Goal: Transaction & Acquisition: Purchase product/service

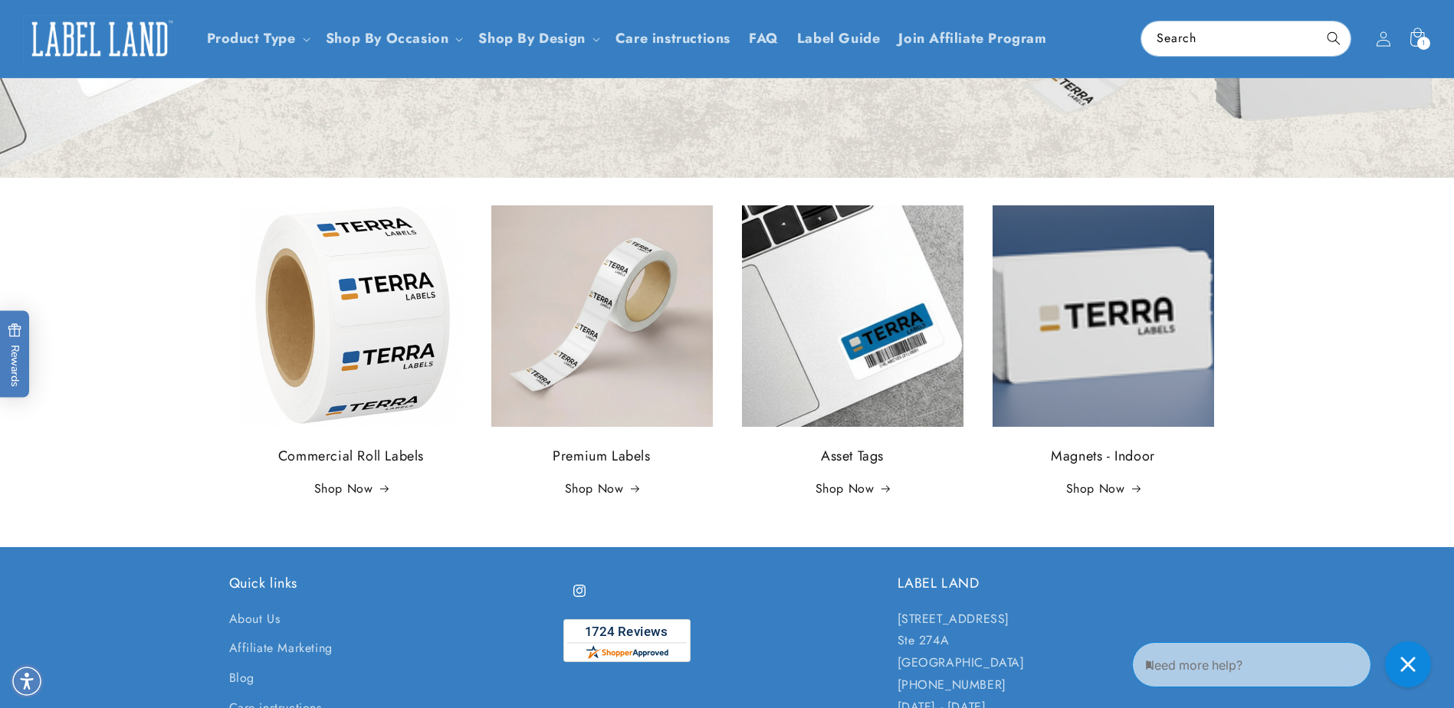
scroll to position [261, 0]
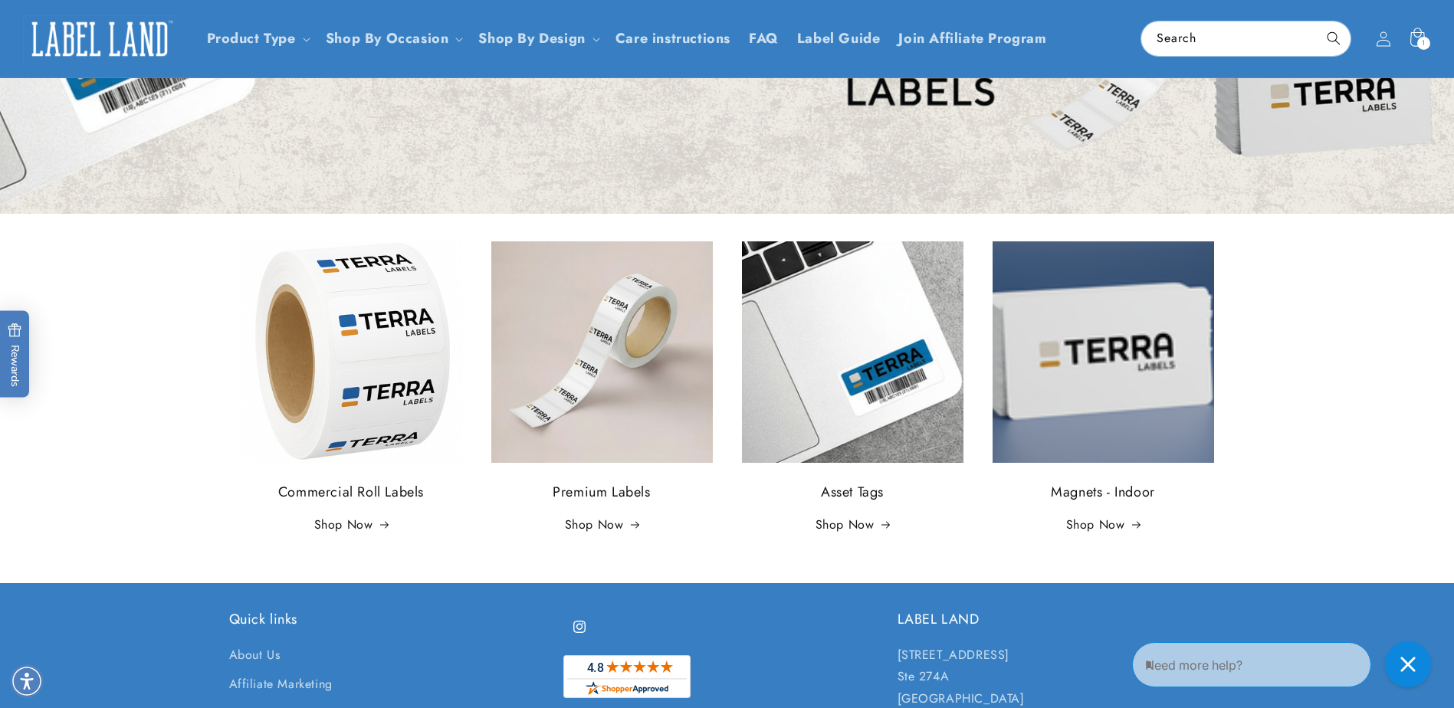
click at [343, 353] on img at bounding box center [352, 353] width 222 height 222
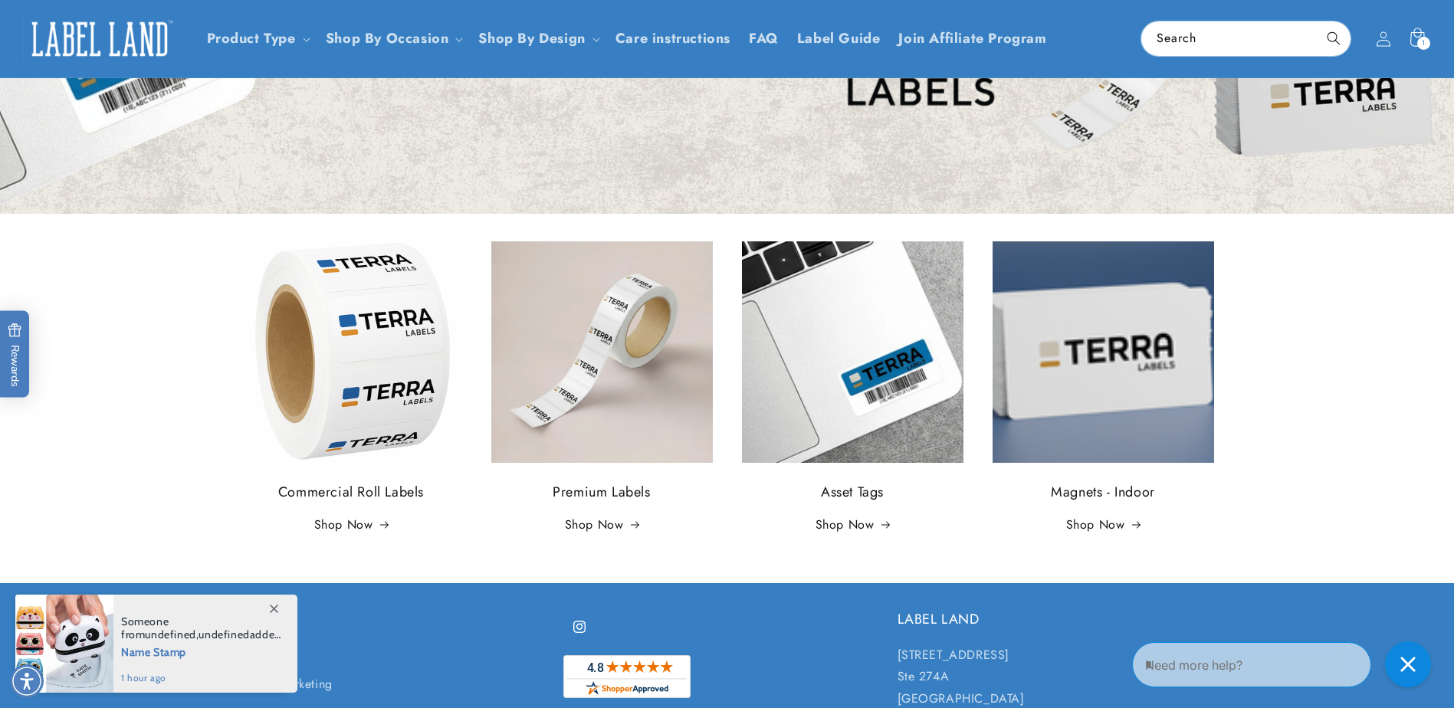
click at [543, 374] on img at bounding box center [602, 353] width 222 height 222
click at [801, 353] on img at bounding box center [853, 353] width 222 height 222
click at [1040, 355] on img at bounding box center [1104, 353] width 222 height 222
click at [346, 390] on img at bounding box center [352, 353] width 222 height 222
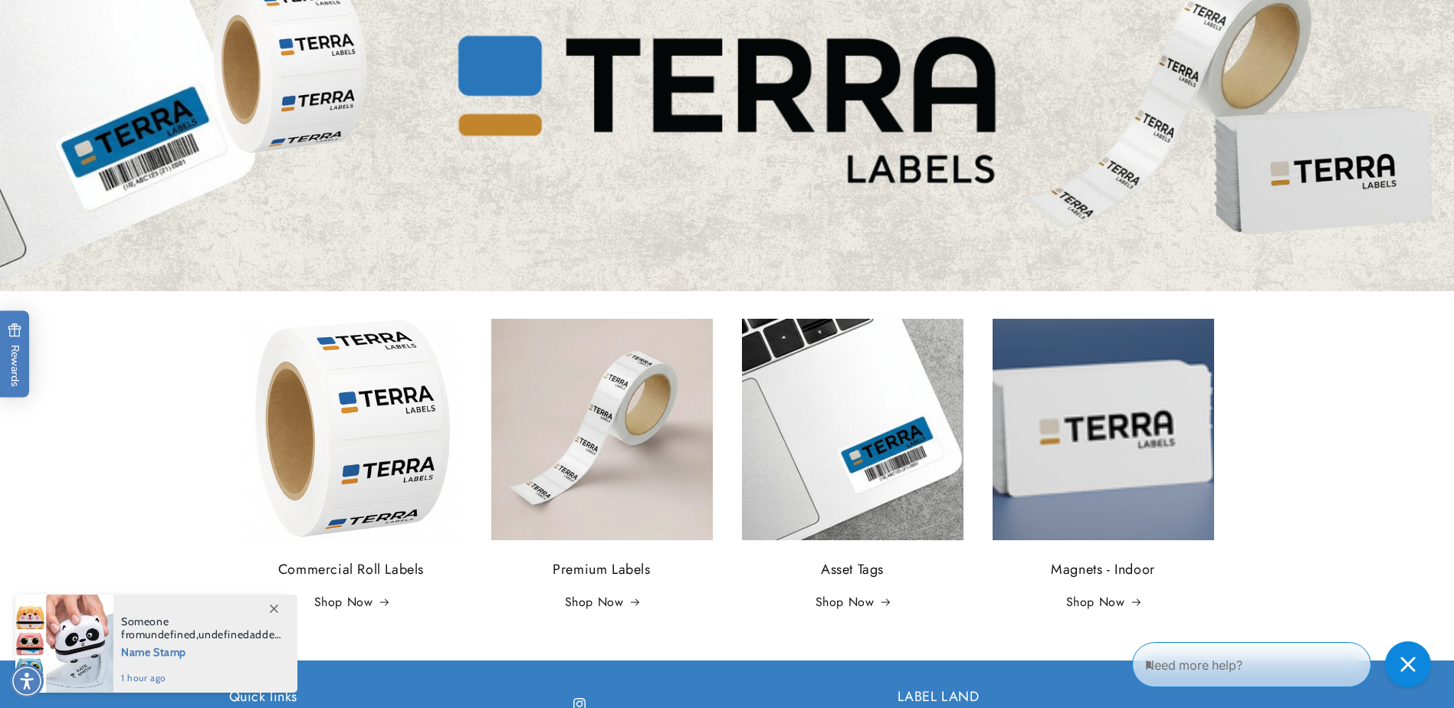
scroll to position [184, 0]
click at [344, 601] on link "Shop Now" at bounding box center [351, 602] width 74 height 22
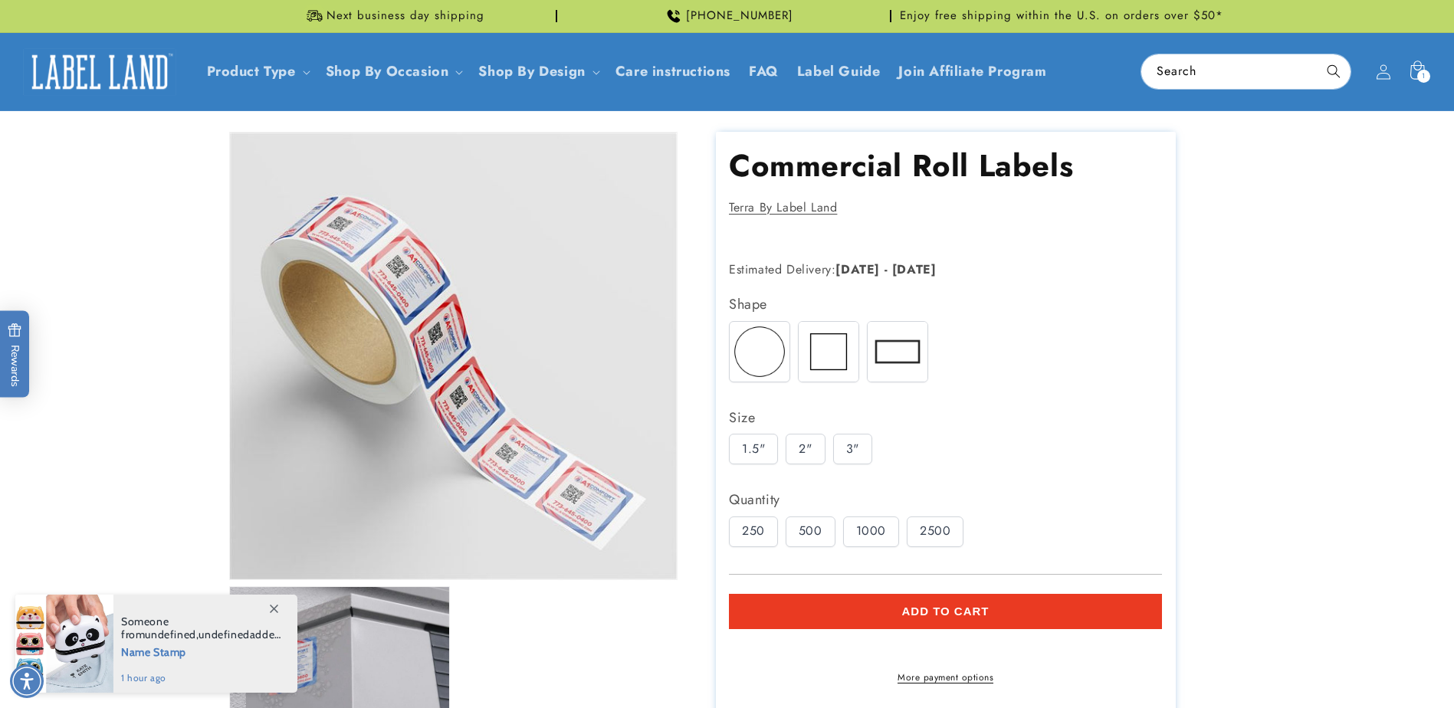
click at [810, 534] on div "500" at bounding box center [811, 532] width 50 height 31
click at [879, 525] on div "1000" at bounding box center [871, 532] width 56 height 31
click at [938, 525] on div "2500" at bounding box center [935, 532] width 57 height 31
click at [800, 447] on div "2"" at bounding box center [805, 449] width 39 height 31
click at [843, 447] on div "3"" at bounding box center [852, 449] width 39 height 31
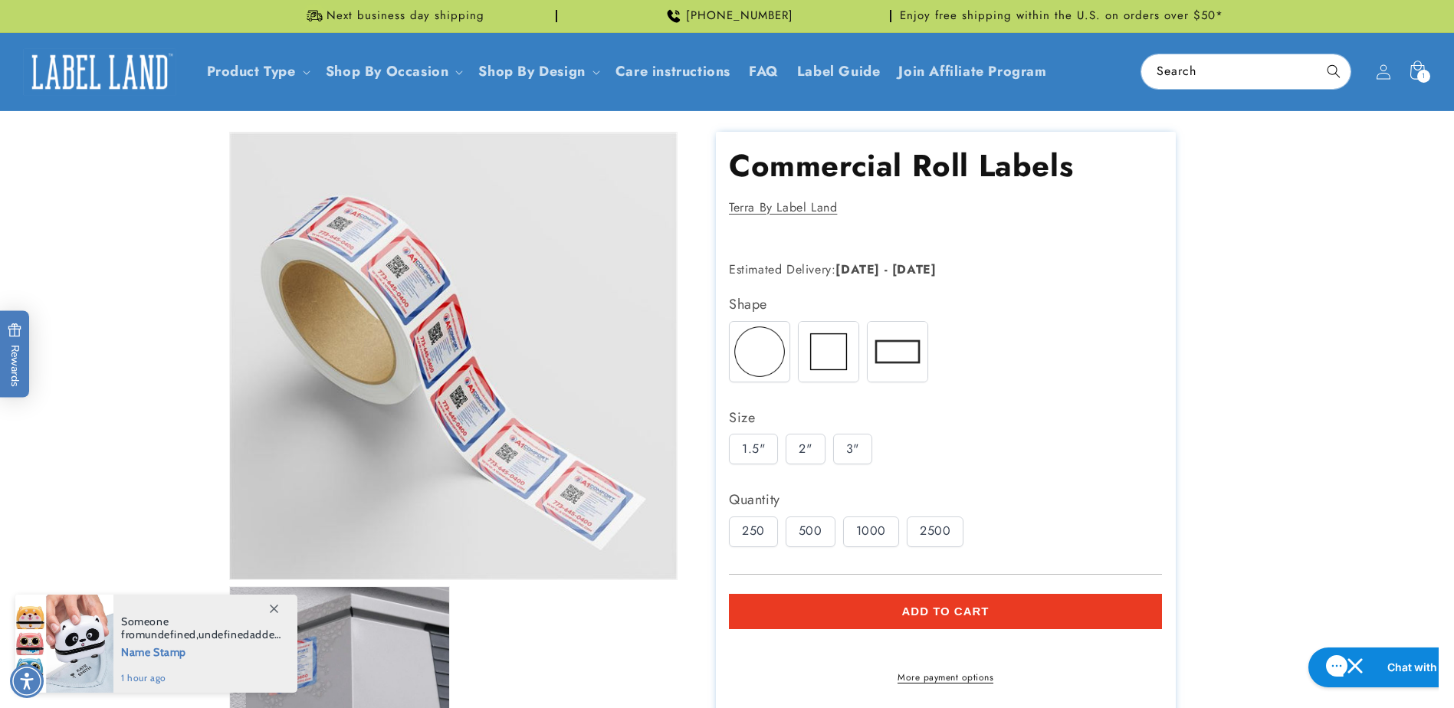
click at [870, 451] on div "3"" at bounding box center [852, 449] width 39 height 31
click at [769, 451] on div "1.5"" at bounding box center [753, 449] width 49 height 31
click at [808, 367] on img at bounding box center [829, 352] width 60 height 60
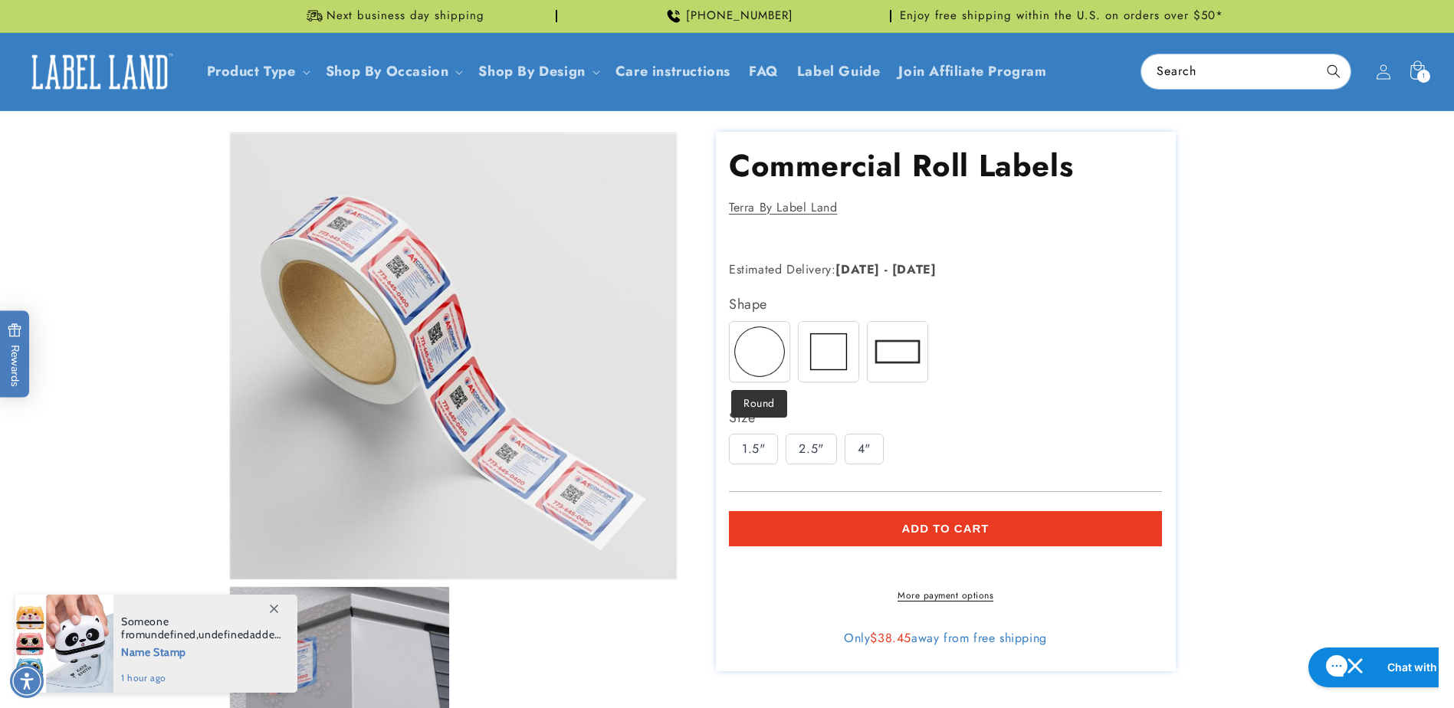
click at [772, 372] on img at bounding box center [760, 352] width 60 height 60
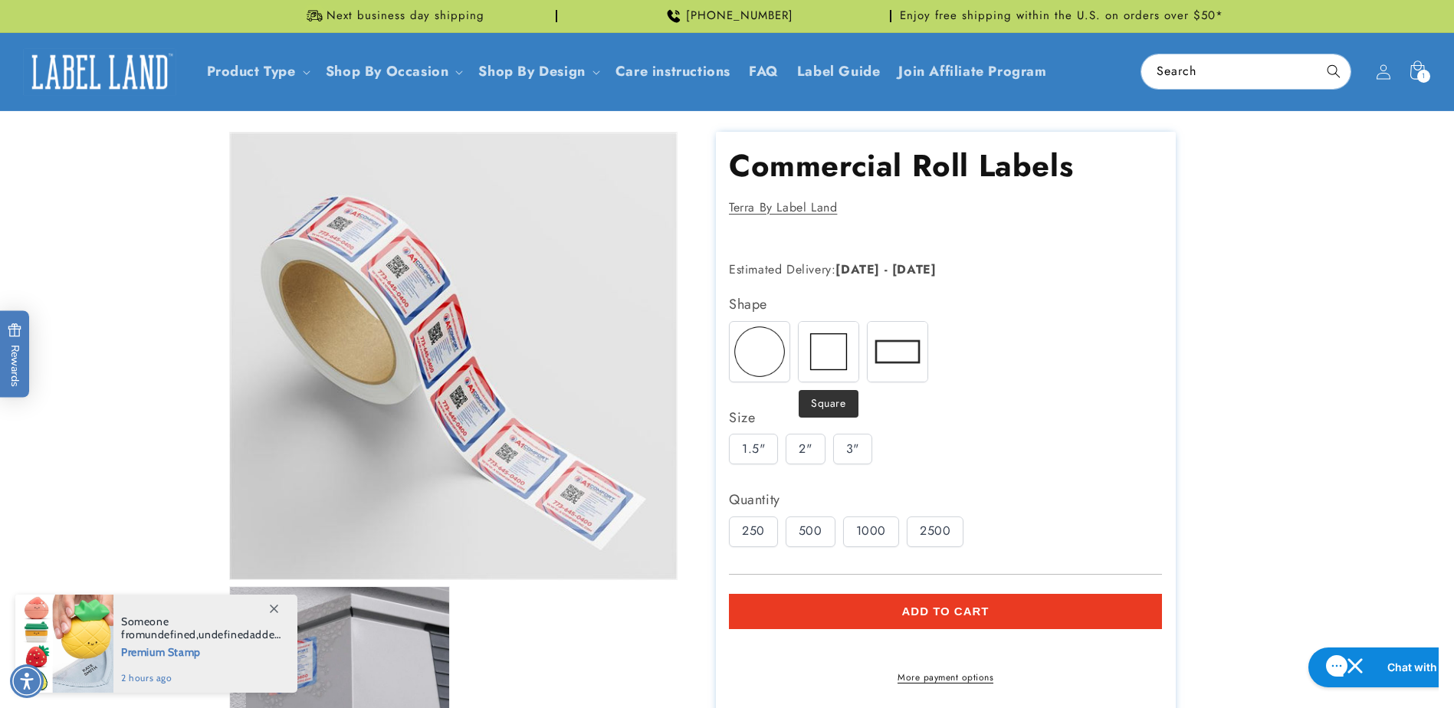
click at [830, 359] on img at bounding box center [829, 352] width 60 height 60
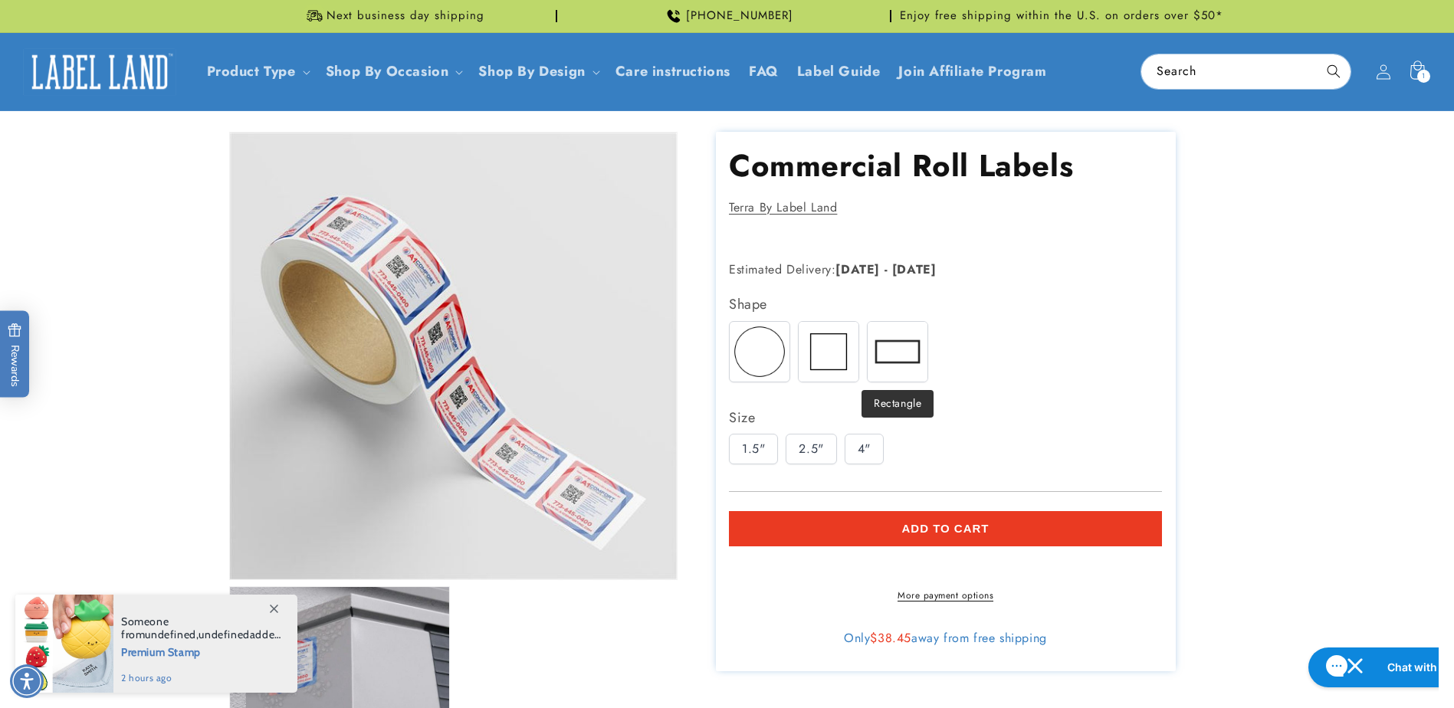
click at [896, 357] on img at bounding box center [898, 352] width 60 height 60
click at [836, 358] on img at bounding box center [829, 352] width 60 height 60
click at [874, 354] on img at bounding box center [898, 352] width 60 height 60
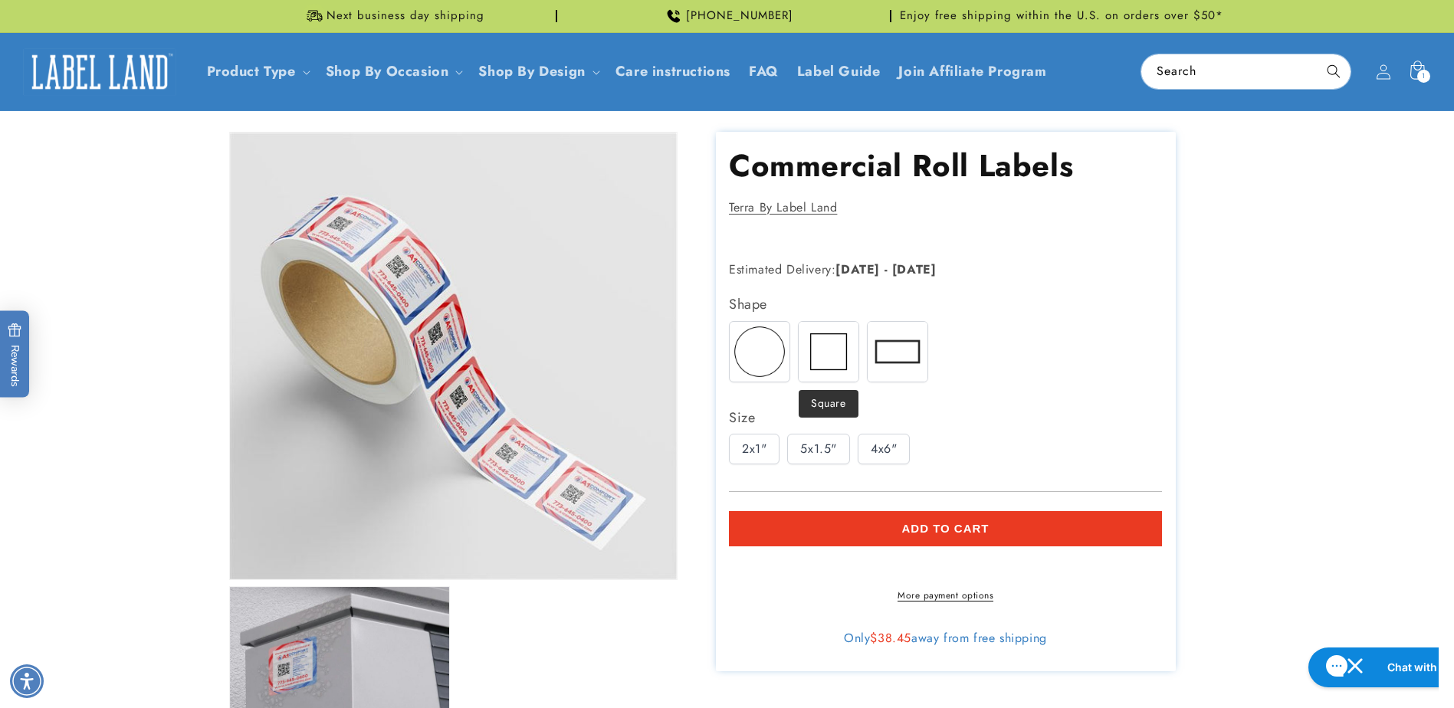
click at [818, 360] on img at bounding box center [829, 352] width 60 height 60
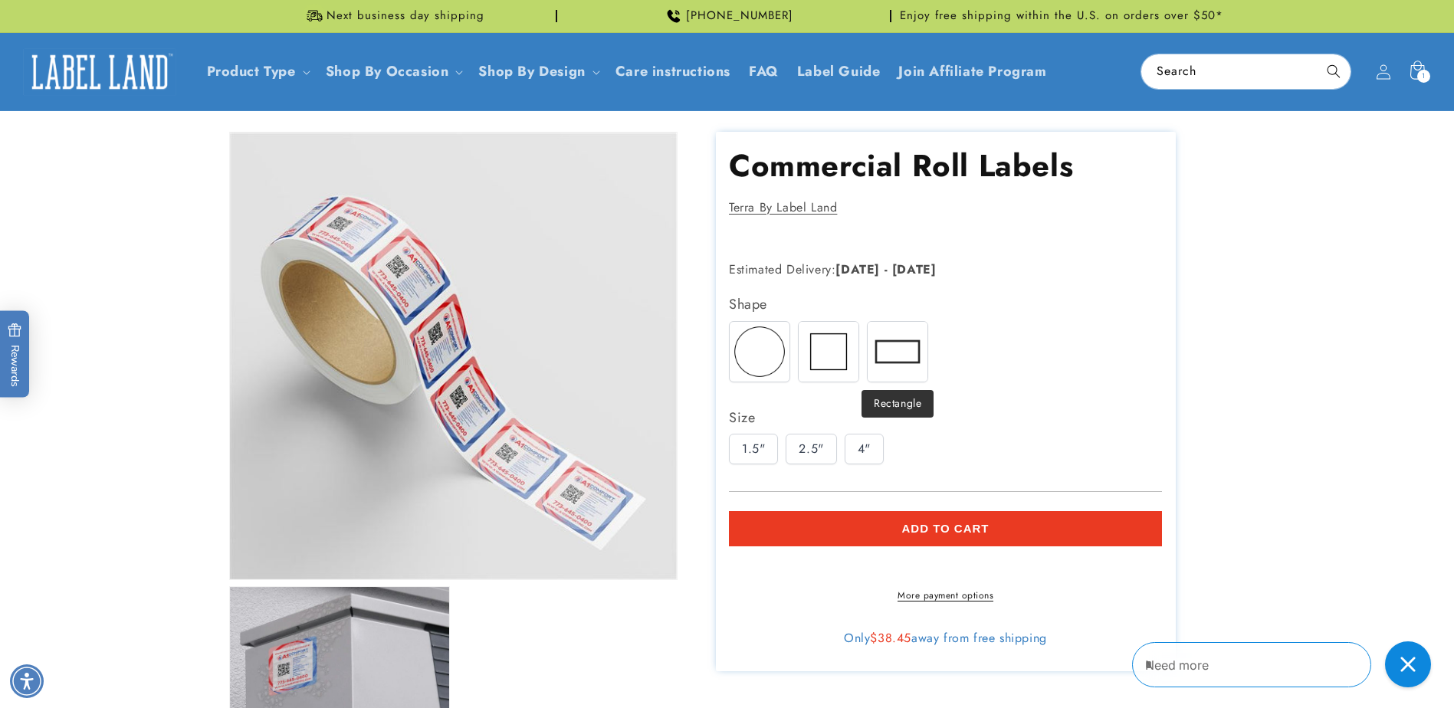
click at [878, 363] on img at bounding box center [898, 352] width 60 height 60
click at [889, 363] on img at bounding box center [898, 352] width 60 height 60
click at [834, 363] on img at bounding box center [829, 352] width 60 height 60
click at [782, 366] on img at bounding box center [760, 352] width 60 height 60
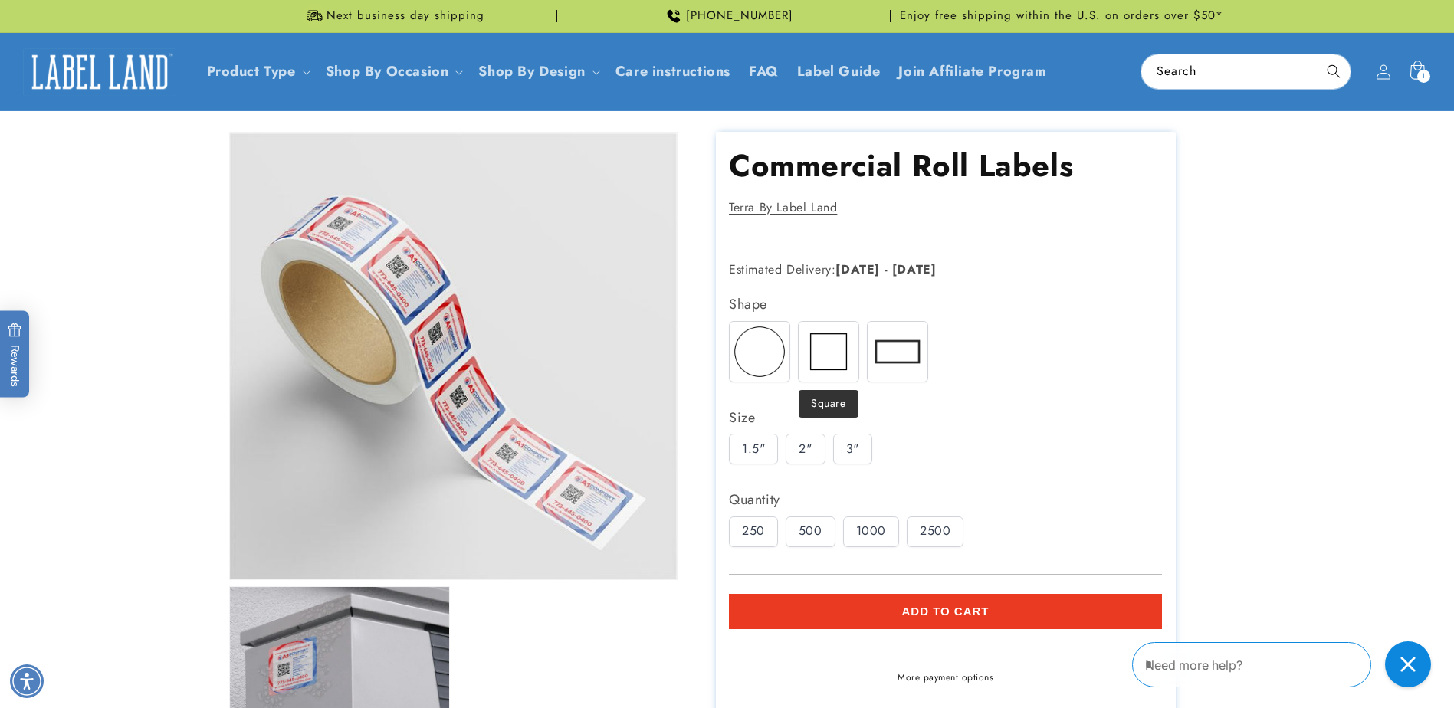
click at [841, 365] on img at bounding box center [829, 352] width 60 height 60
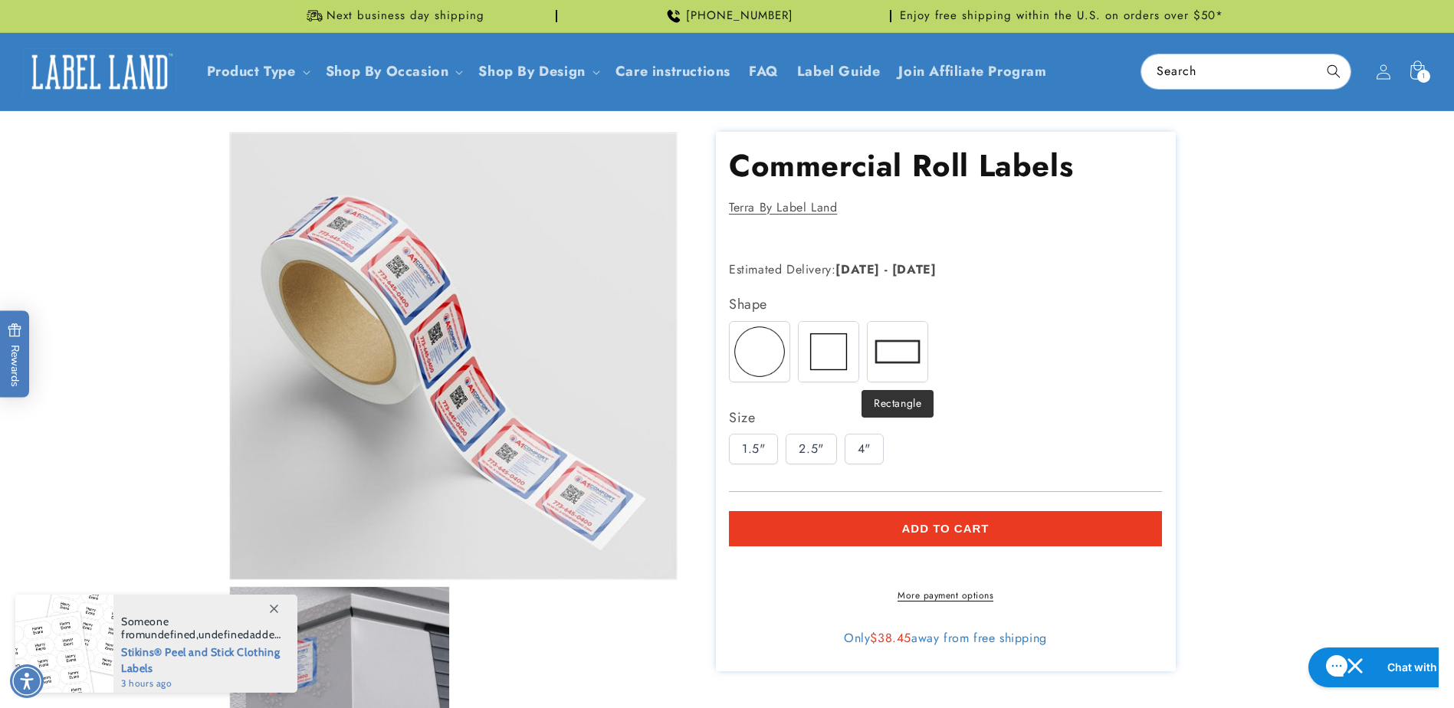
click at [889, 357] on img at bounding box center [898, 352] width 60 height 60
click at [757, 357] on img at bounding box center [760, 352] width 60 height 60
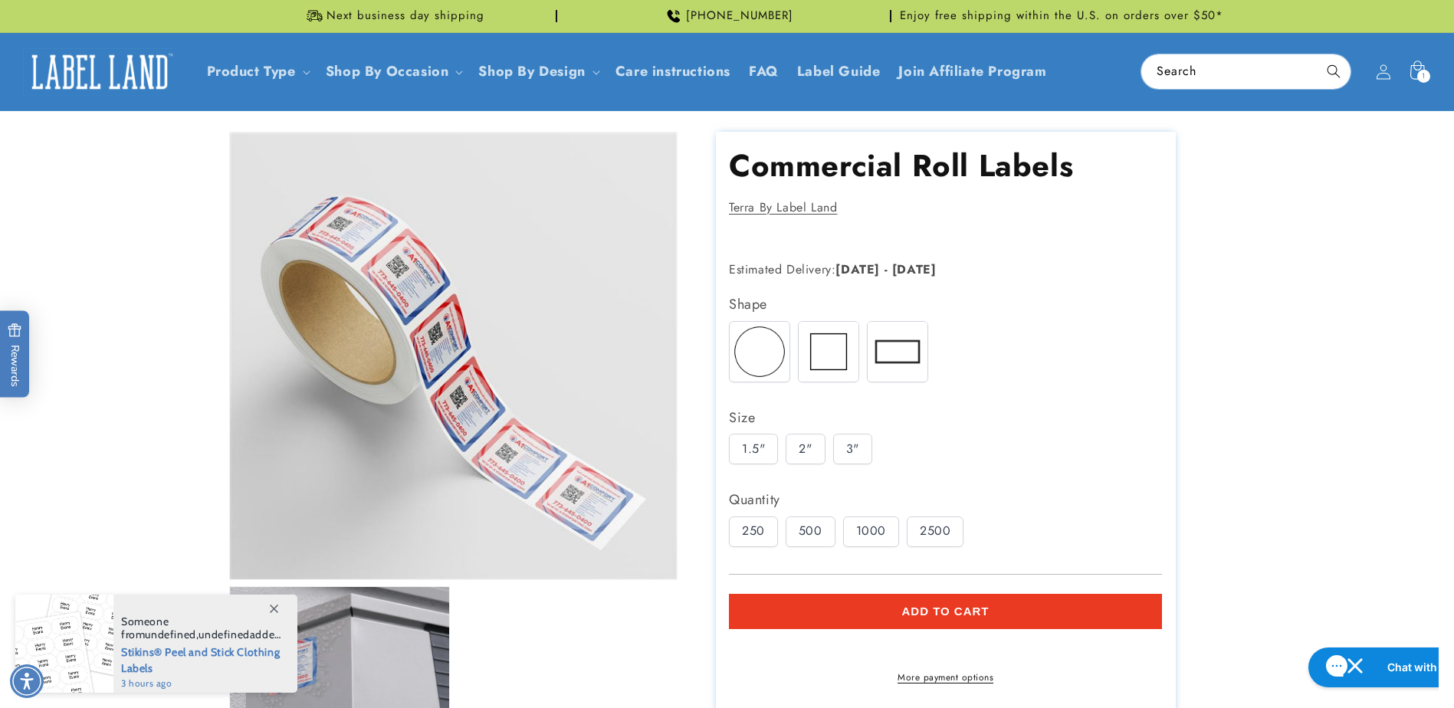
click at [834, 361] on img at bounding box center [829, 352] width 60 height 60
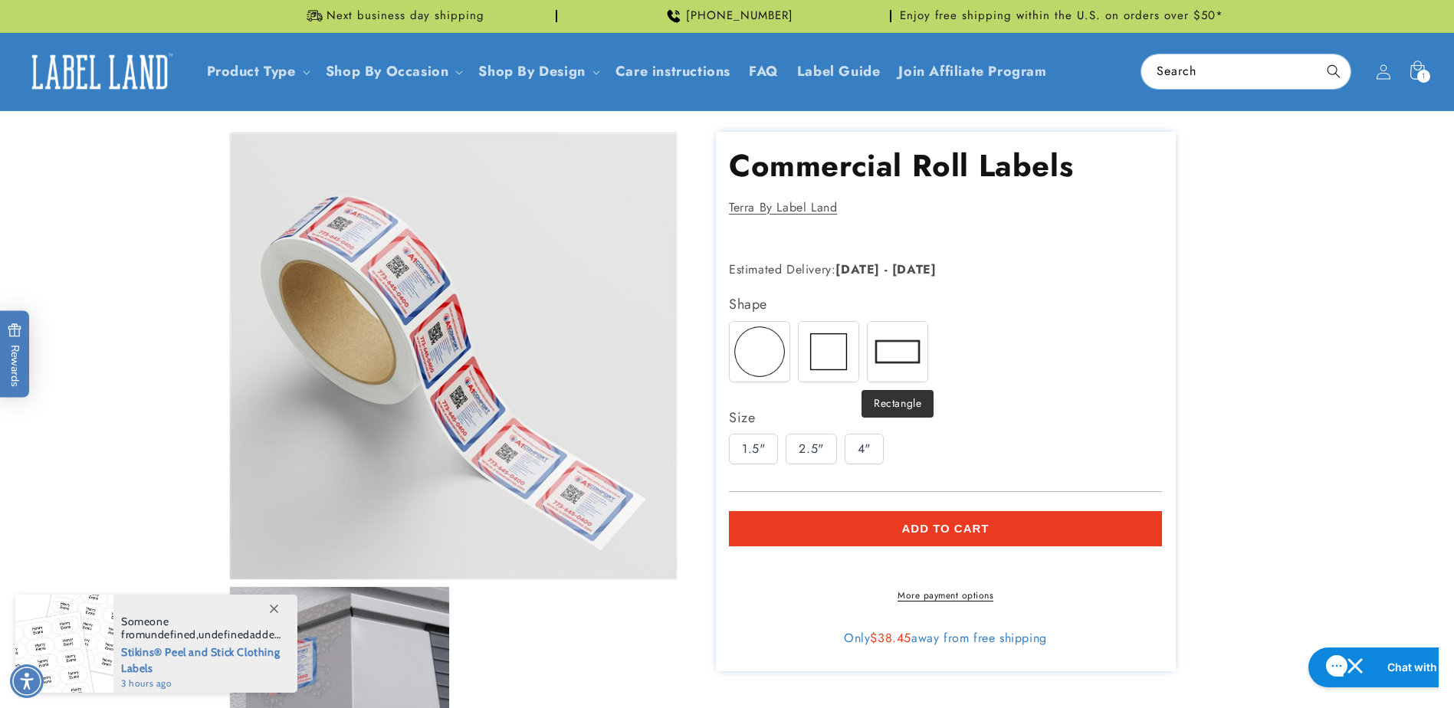
click at [892, 360] on img at bounding box center [898, 352] width 60 height 60
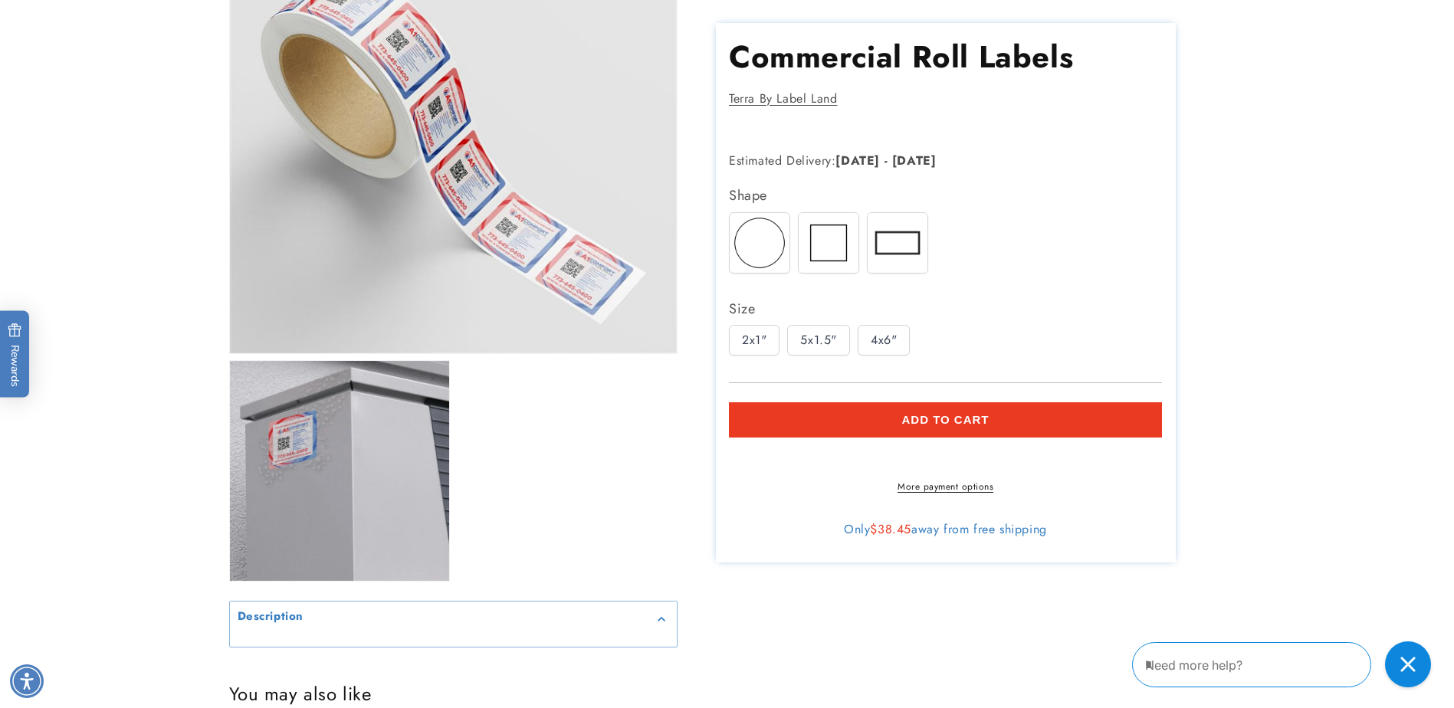
scroll to position [307, 0]
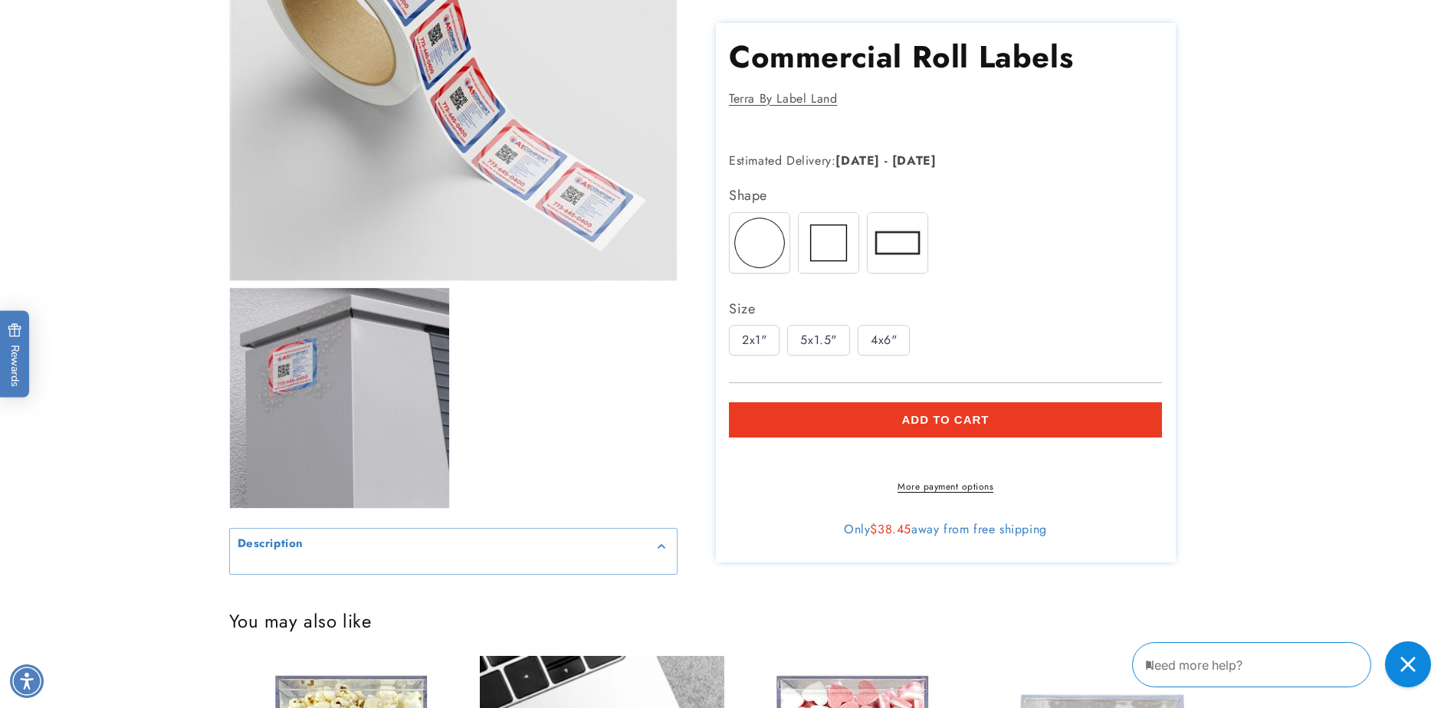
click at [597, 567] on div "Description" at bounding box center [453, 552] width 449 height 48
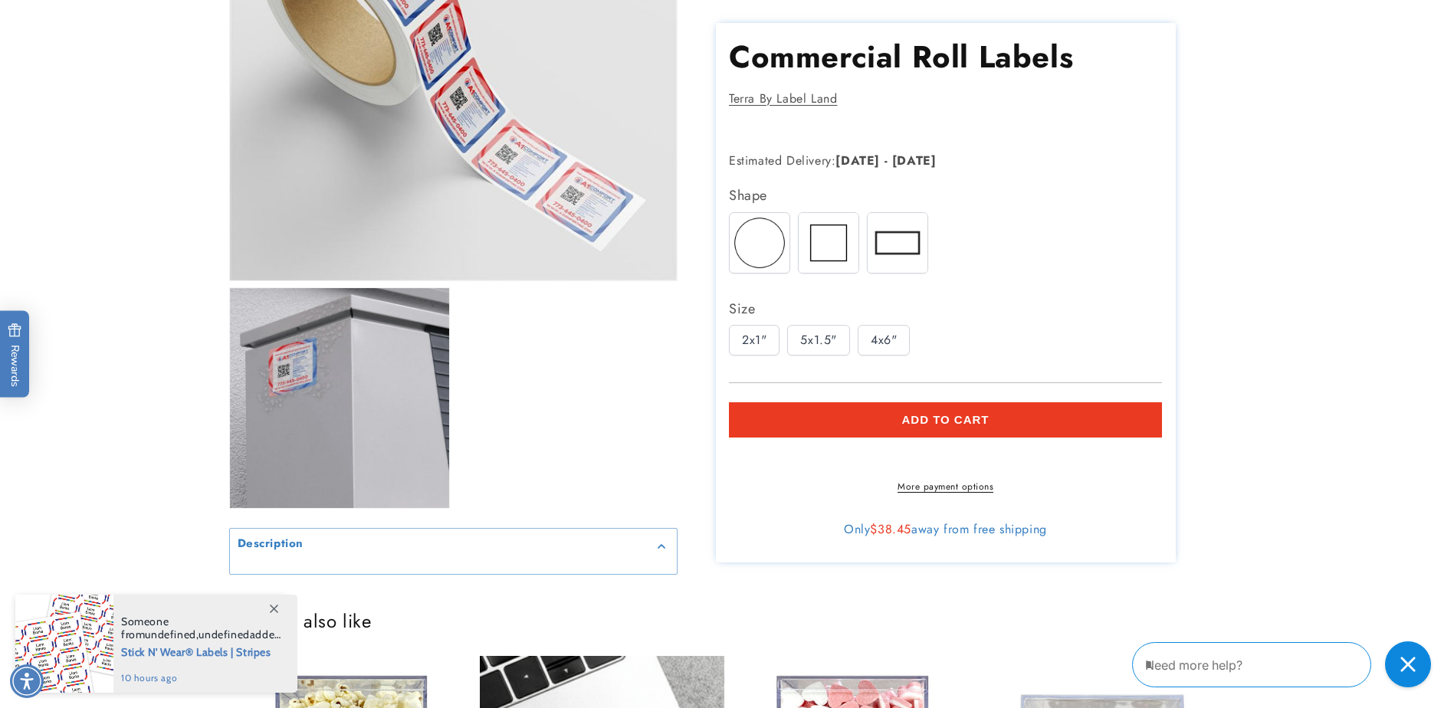
click at [651, 547] on div "Description" at bounding box center [454, 547] width 432 height 12
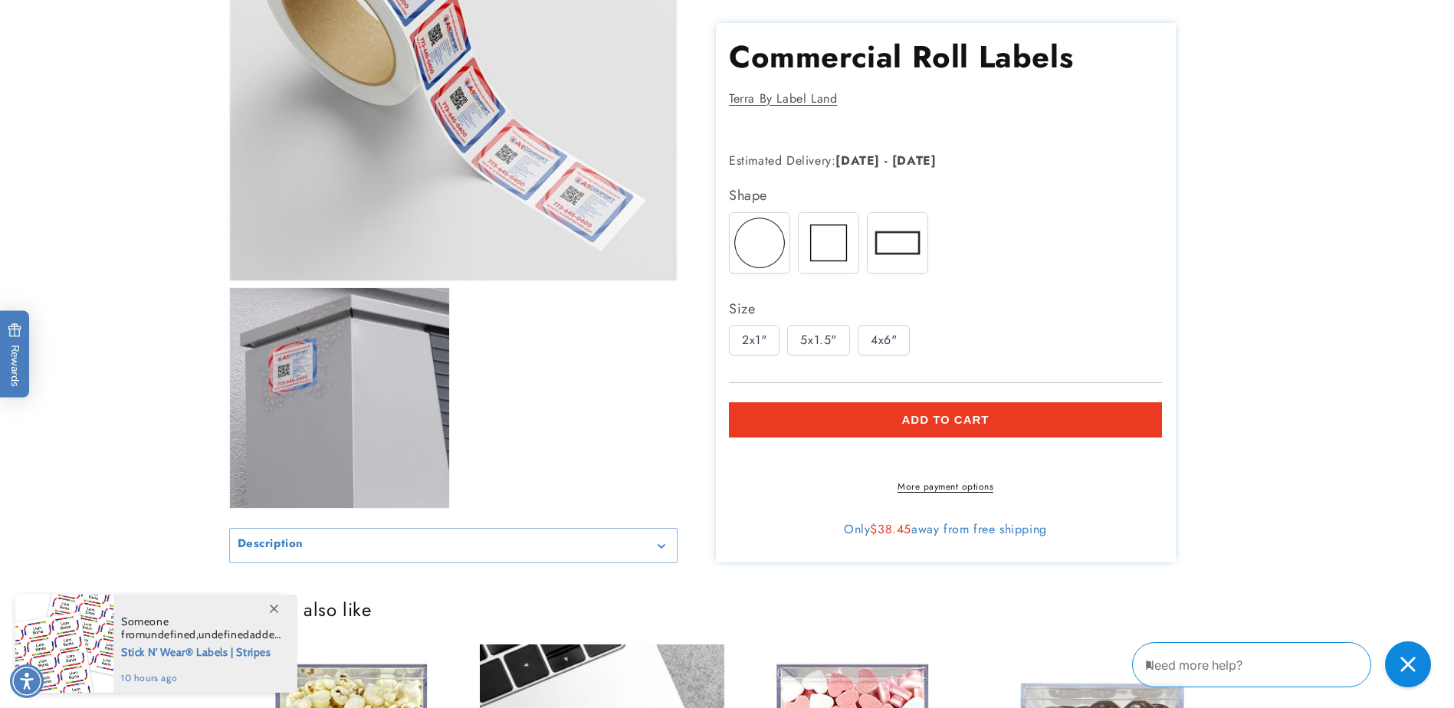
click at [651, 547] on div "Description" at bounding box center [454, 547] width 432 height 12
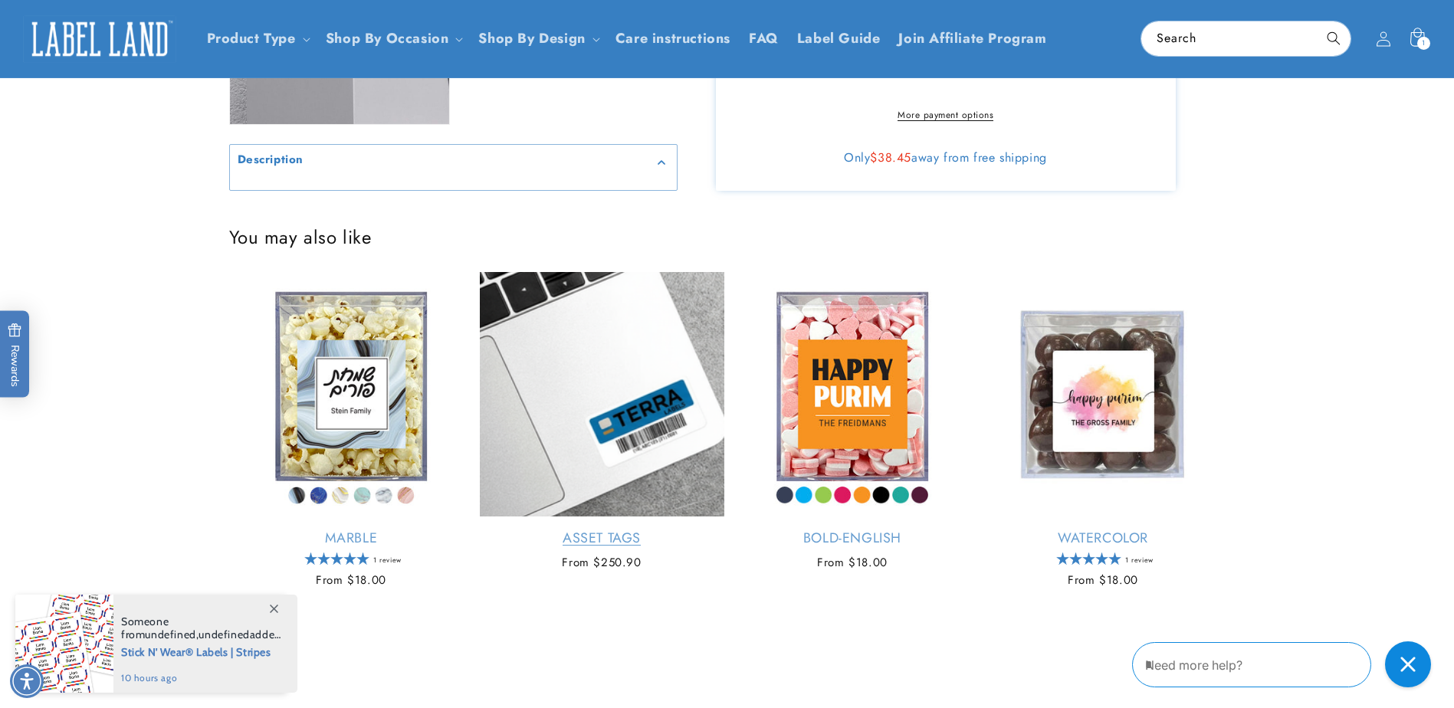
scroll to position [690, 0]
click at [270, 607] on icon at bounding box center [274, 609] width 8 height 8
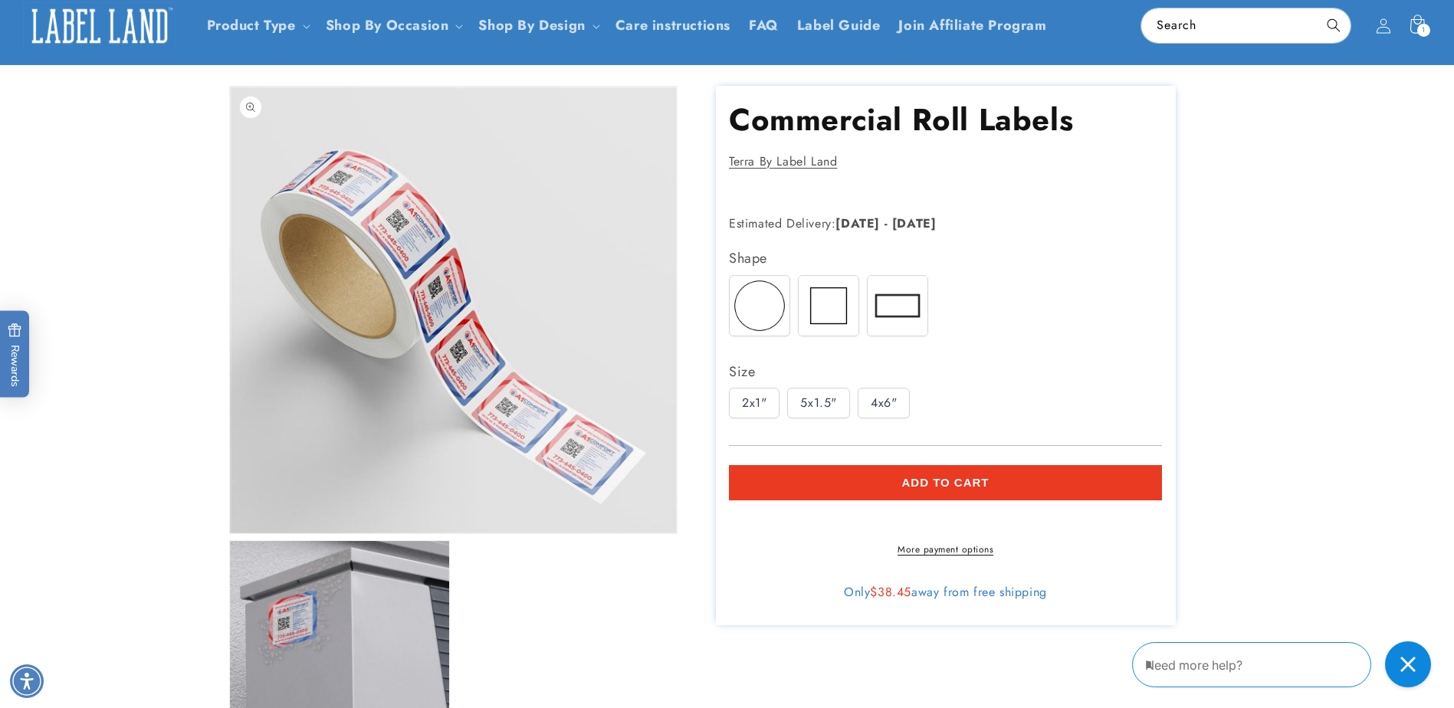
scroll to position [0, 0]
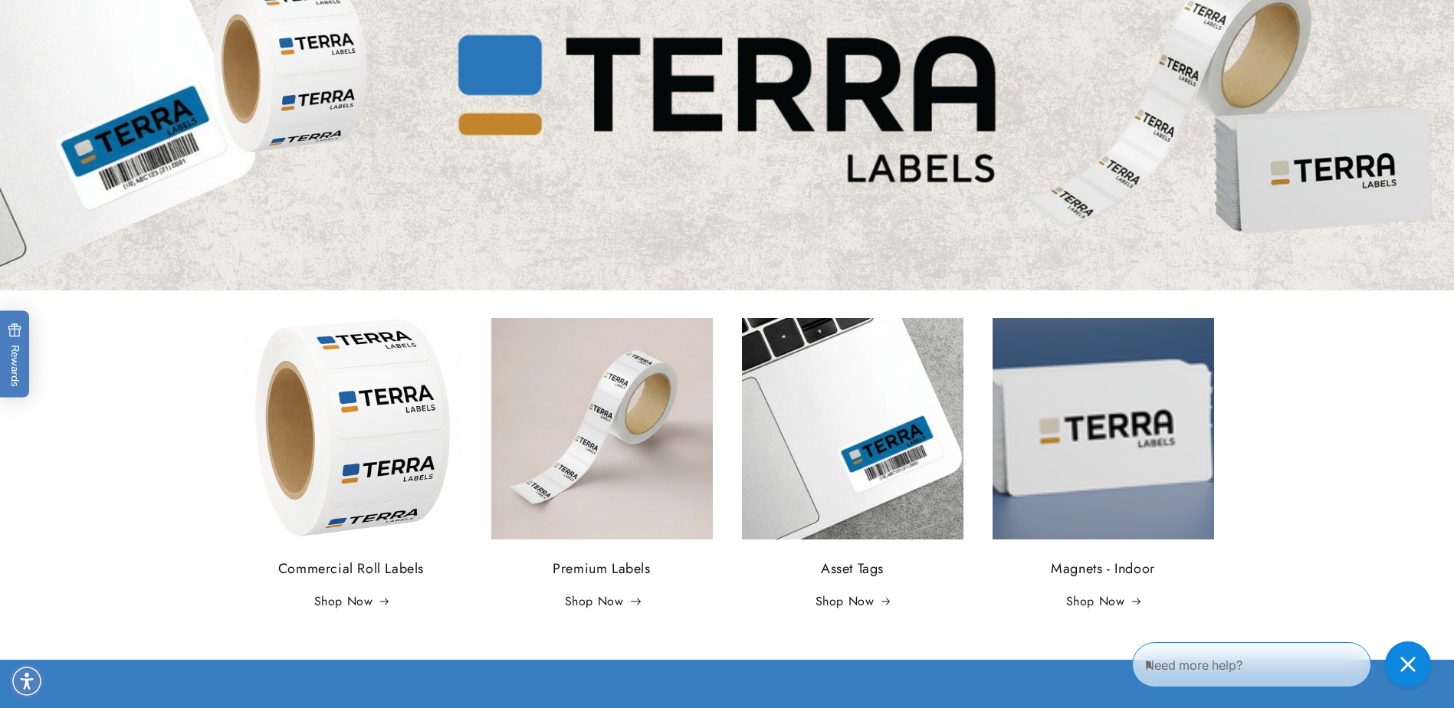
click at [606, 604] on link "Shop Now" at bounding box center [602, 602] width 74 height 22
click at [343, 600] on link "Shop Now" at bounding box center [351, 602] width 74 height 22
click at [330, 596] on link "Shop Now" at bounding box center [351, 602] width 74 height 22
click at [595, 603] on link "Shop Now" at bounding box center [602, 602] width 74 height 22
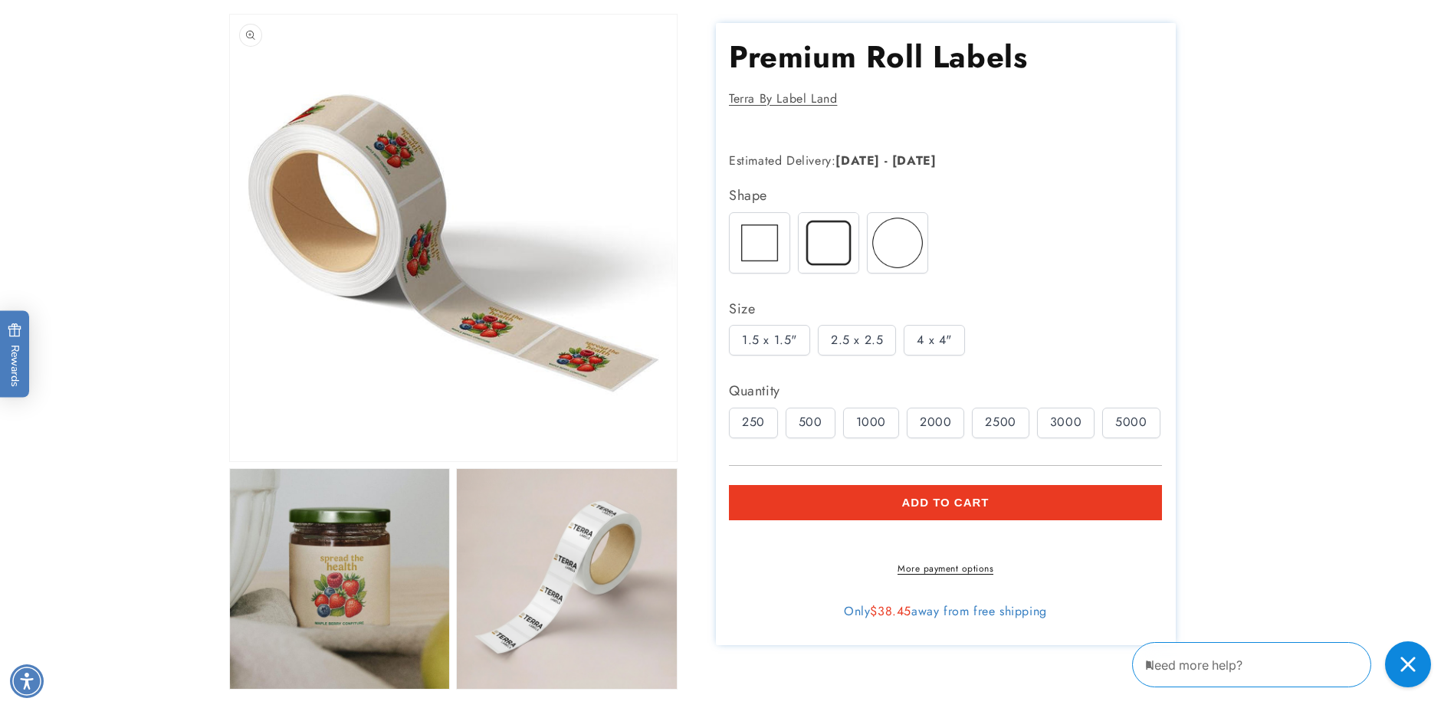
scroll to position [153, 0]
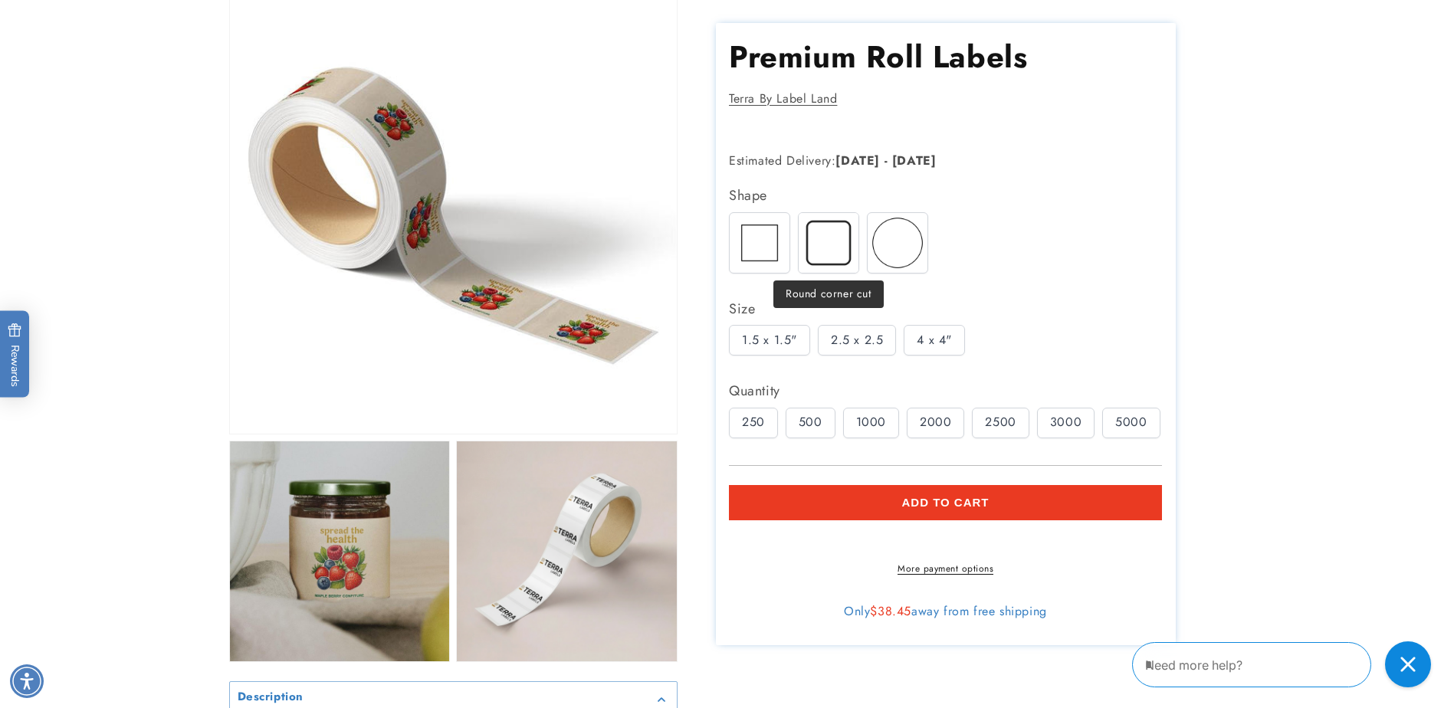
click at [842, 258] on img at bounding box center [829, 242] width 60 height 60
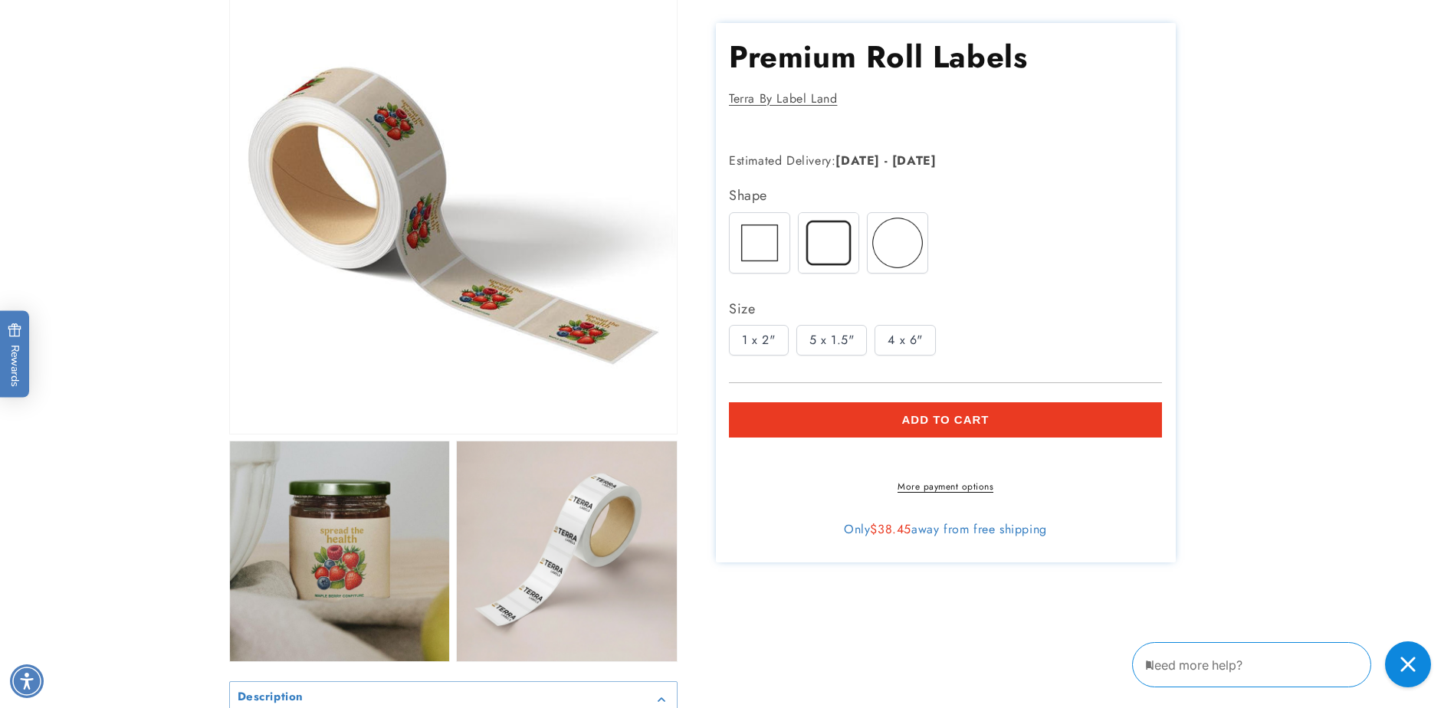
click at [801, 255] on img at bounding box center [829, 242] width 60 height 60
click at [770, 255] on img at bounding box center [760, 242] width 60 height 60
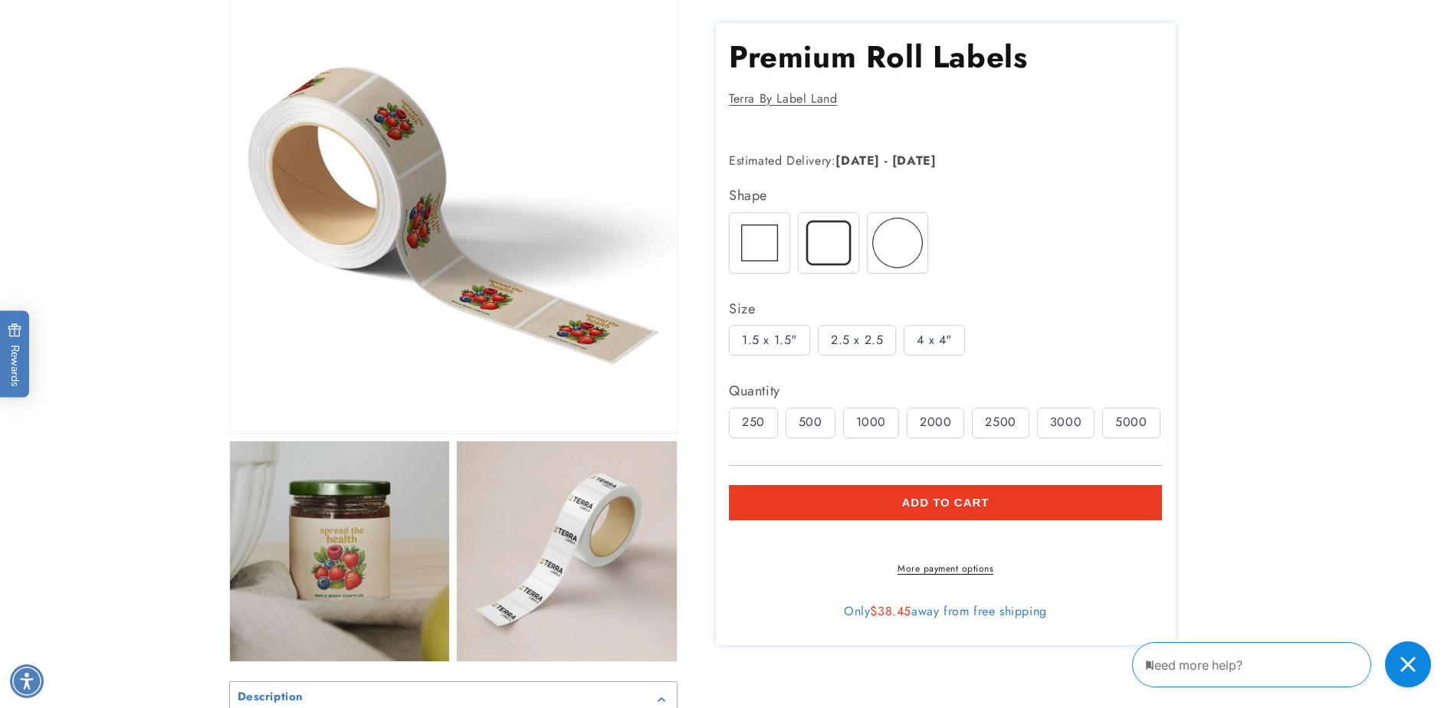
click at [853, 330] on div "2.5 x 2.5" at bounding box center [857, 340] width 78 height 31
click at [818, 228] on img at bounding box center [829, 242] width 60 height 60
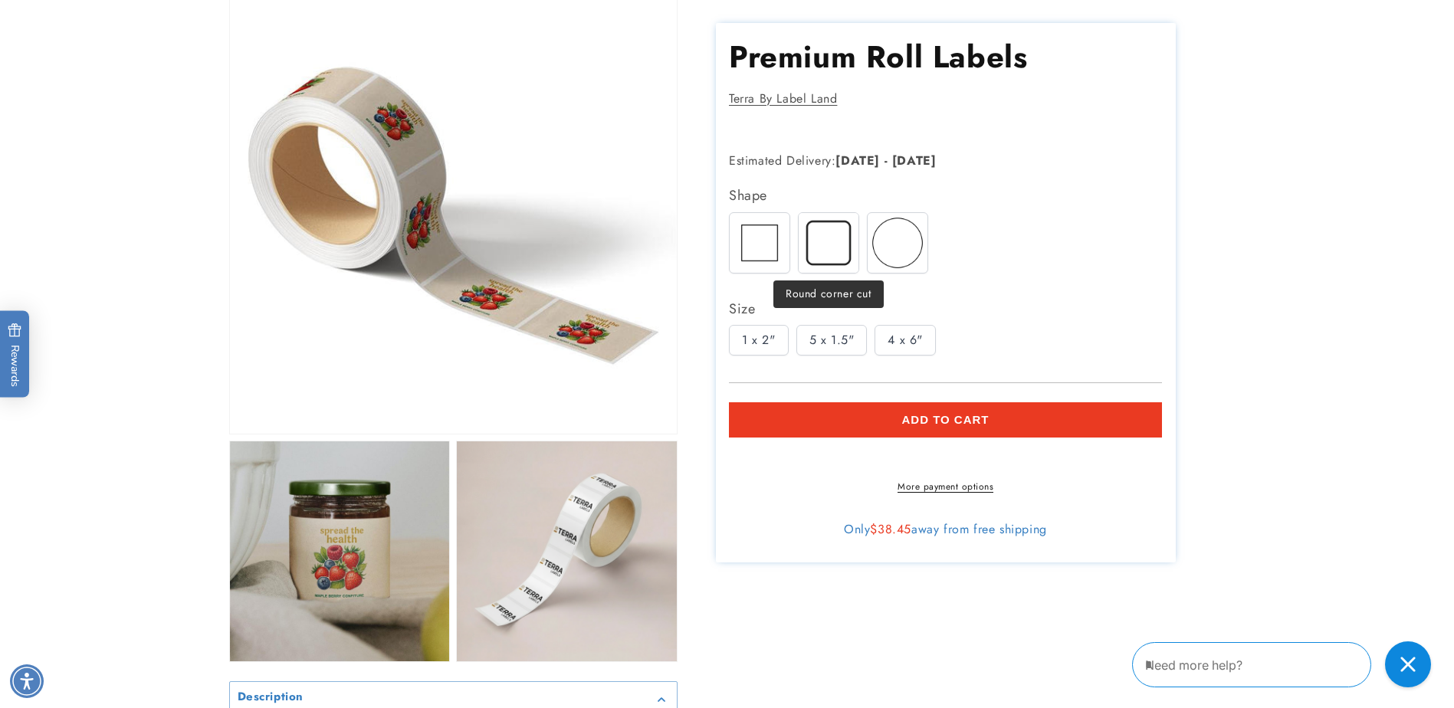
click at [836, 252] on img at bounding box center [829, 242] width 60 height 60
click at [761, 250] on img at bounding box center [760, 242] width 60 height 60
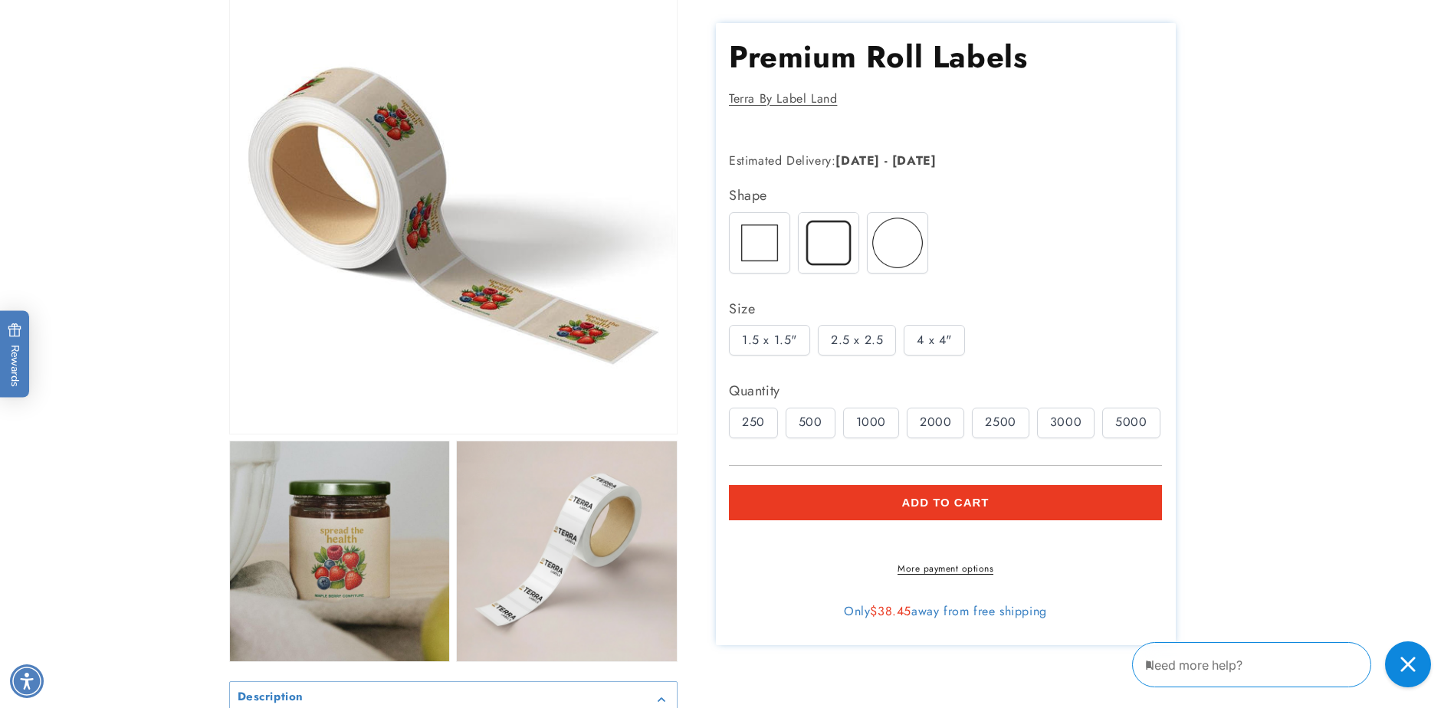
click at [898, 504] on button "Add to cart" at bounding box center [945, 502] width 433 height 35
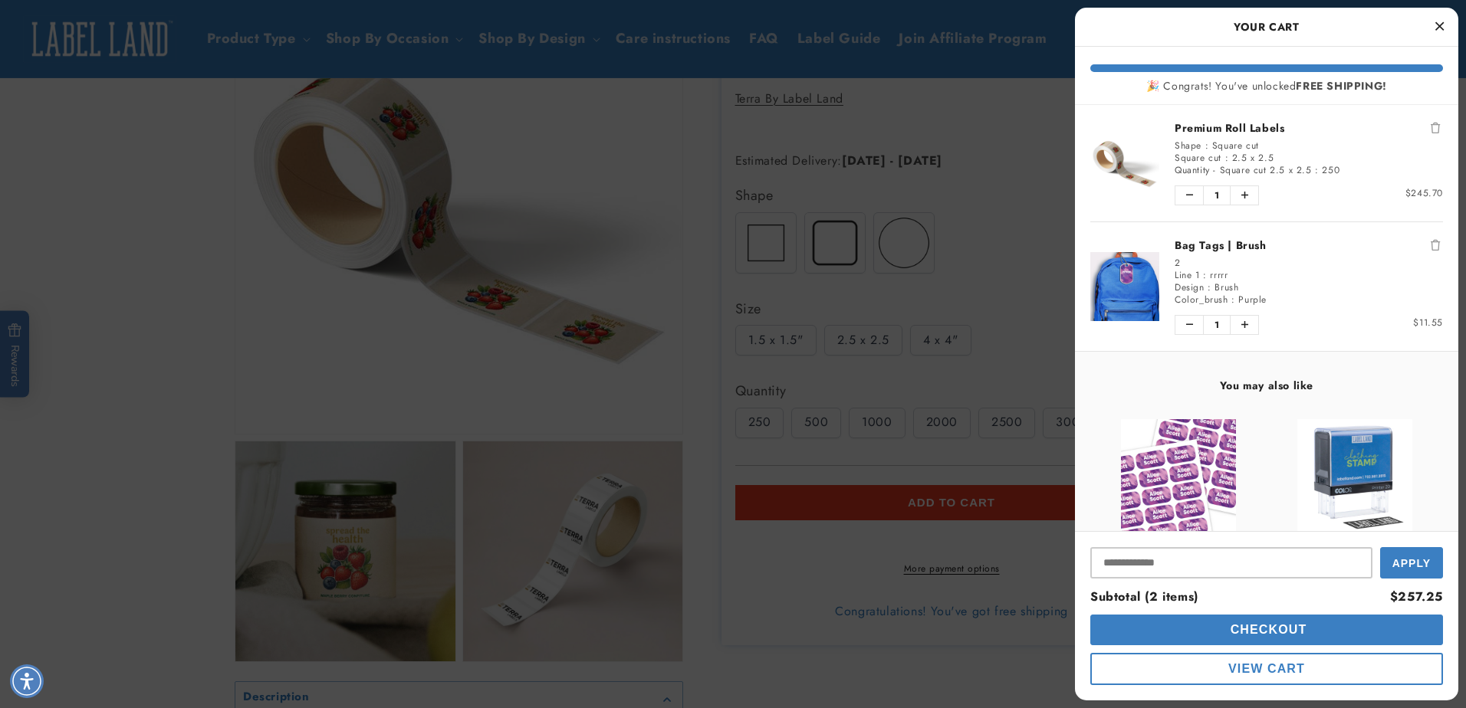
click at [1431, 246] on icon "Remove Bag Tags | Brush" at bounding box center [1435, 245] width 9 height 11
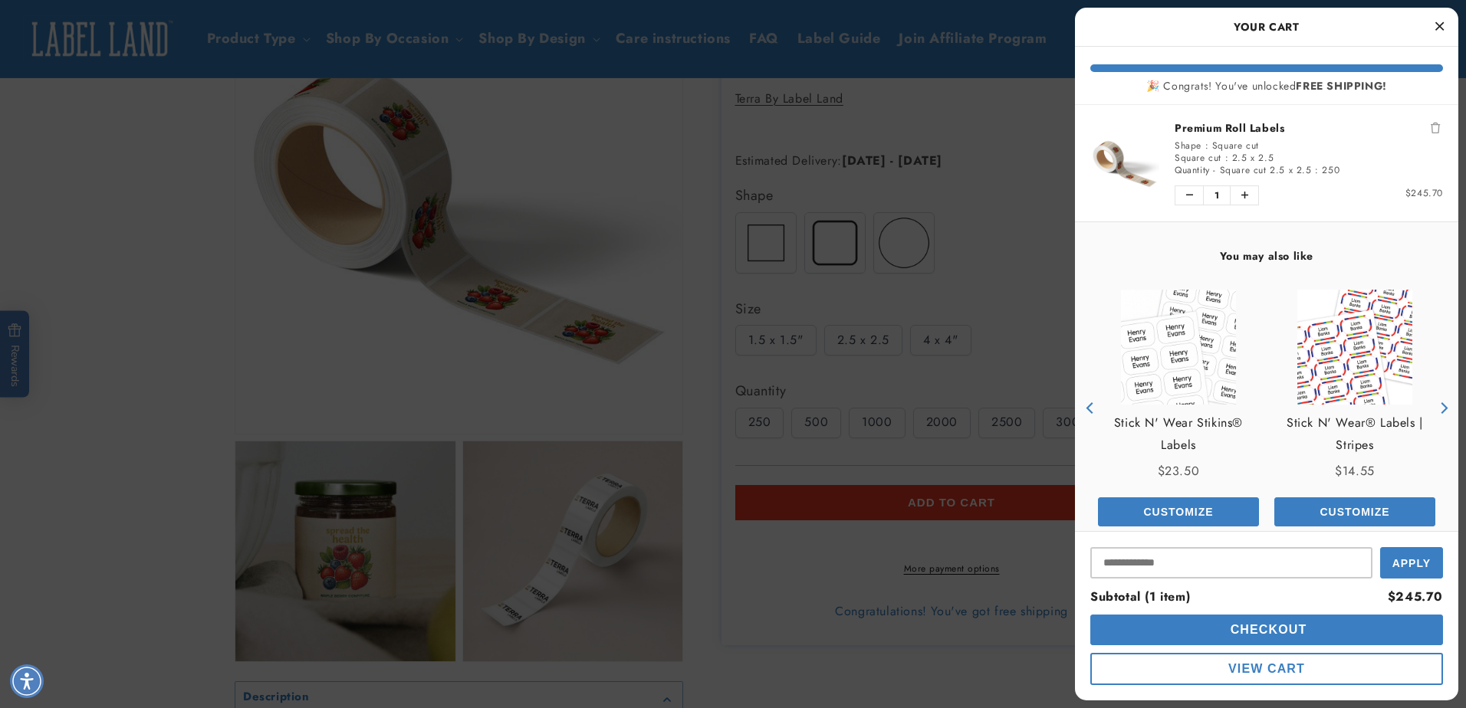
click at [1431, 127] on icon "Remove Premium Roll Labels" at bounding box center [1435, 128] width 9 height 11
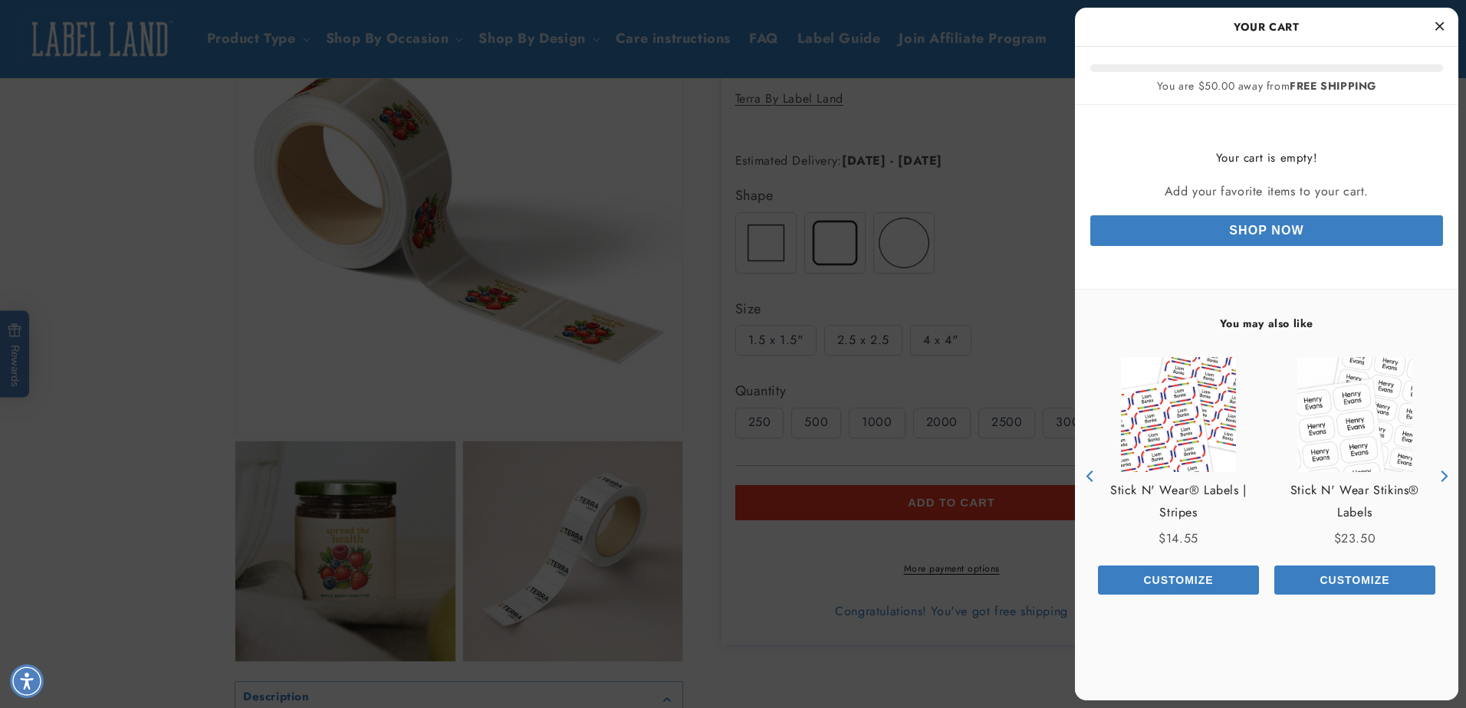
click at [1443, 25] on button "Close Cart" at bounding box center [1439, 26] width 23 height 23
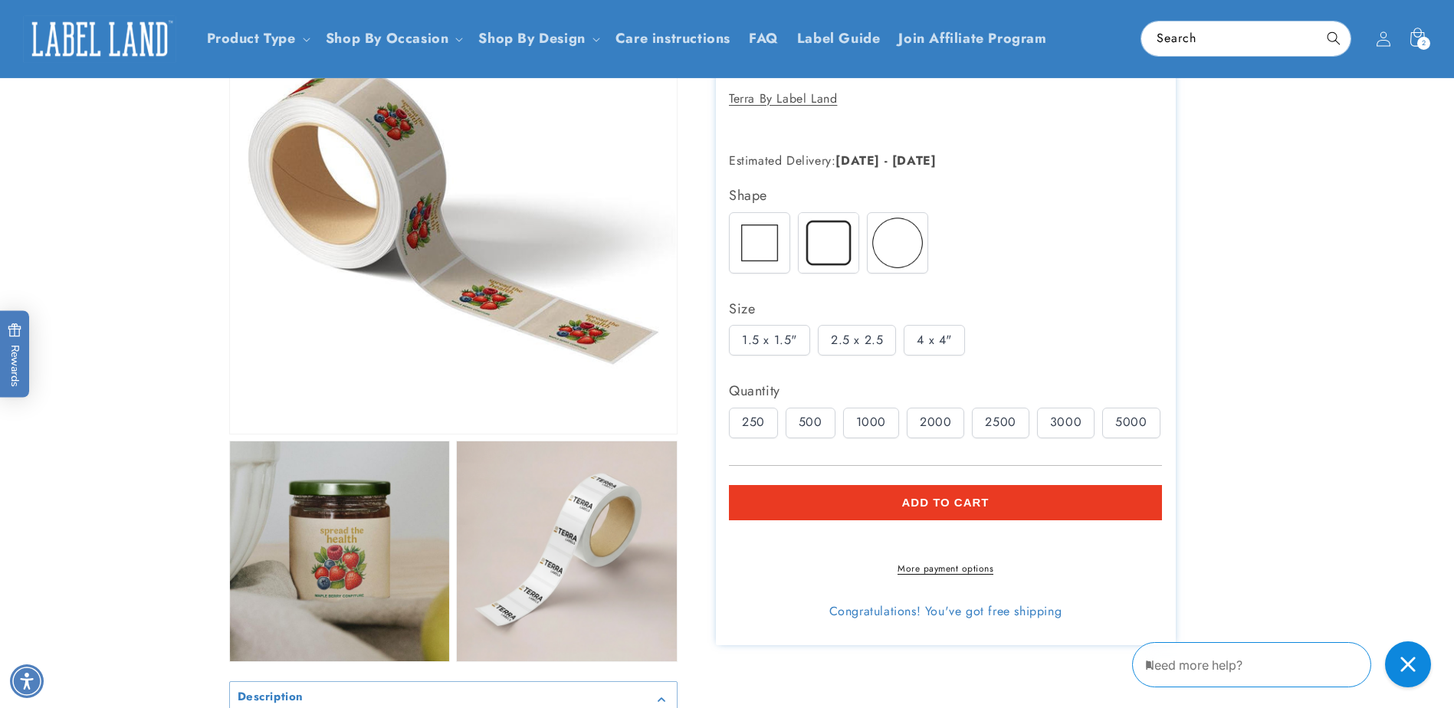
click at [932, 340] on div "4 x 4"" at bounding box center [934, 340] width 61 height 31
click at [847, 266] on img at bounding box center [829, 242] width 60 height 60
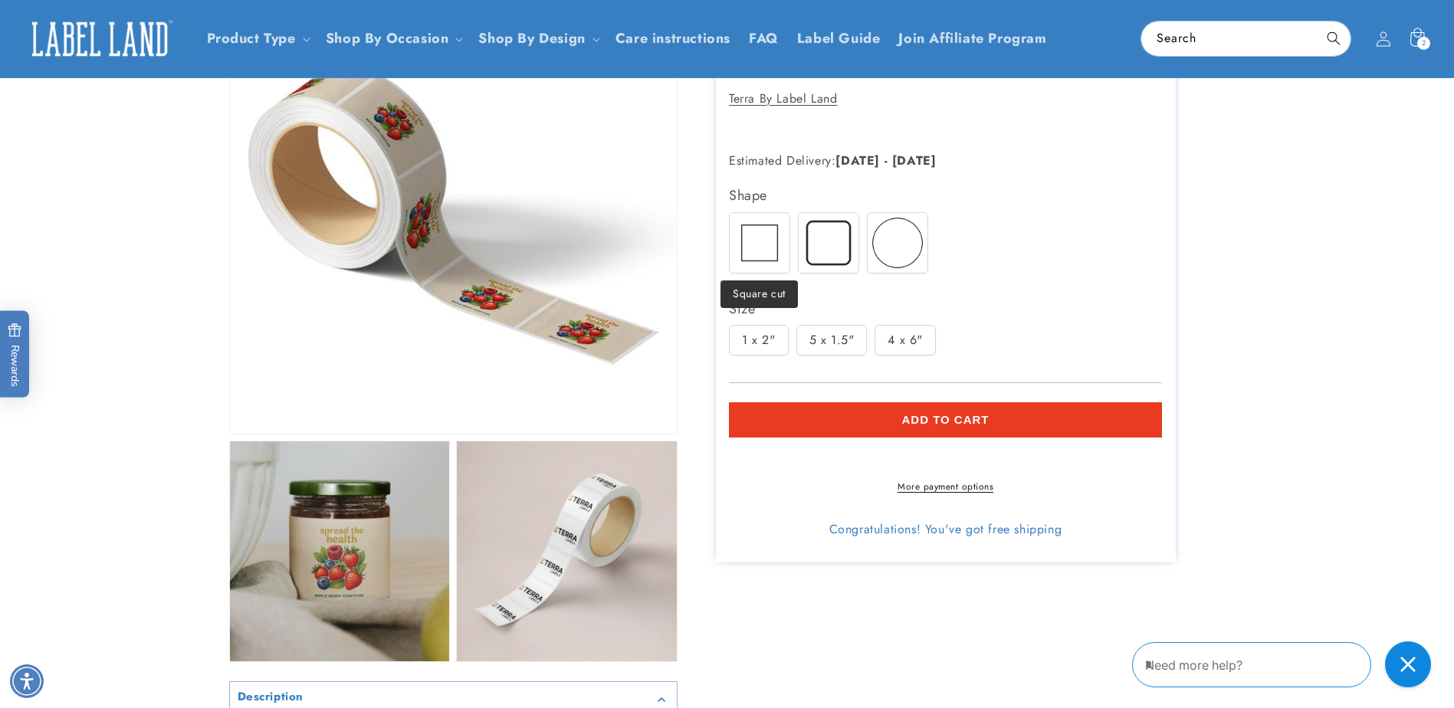
click at [774, 248] on img at bounding box center [760, 242] width 60 height 60
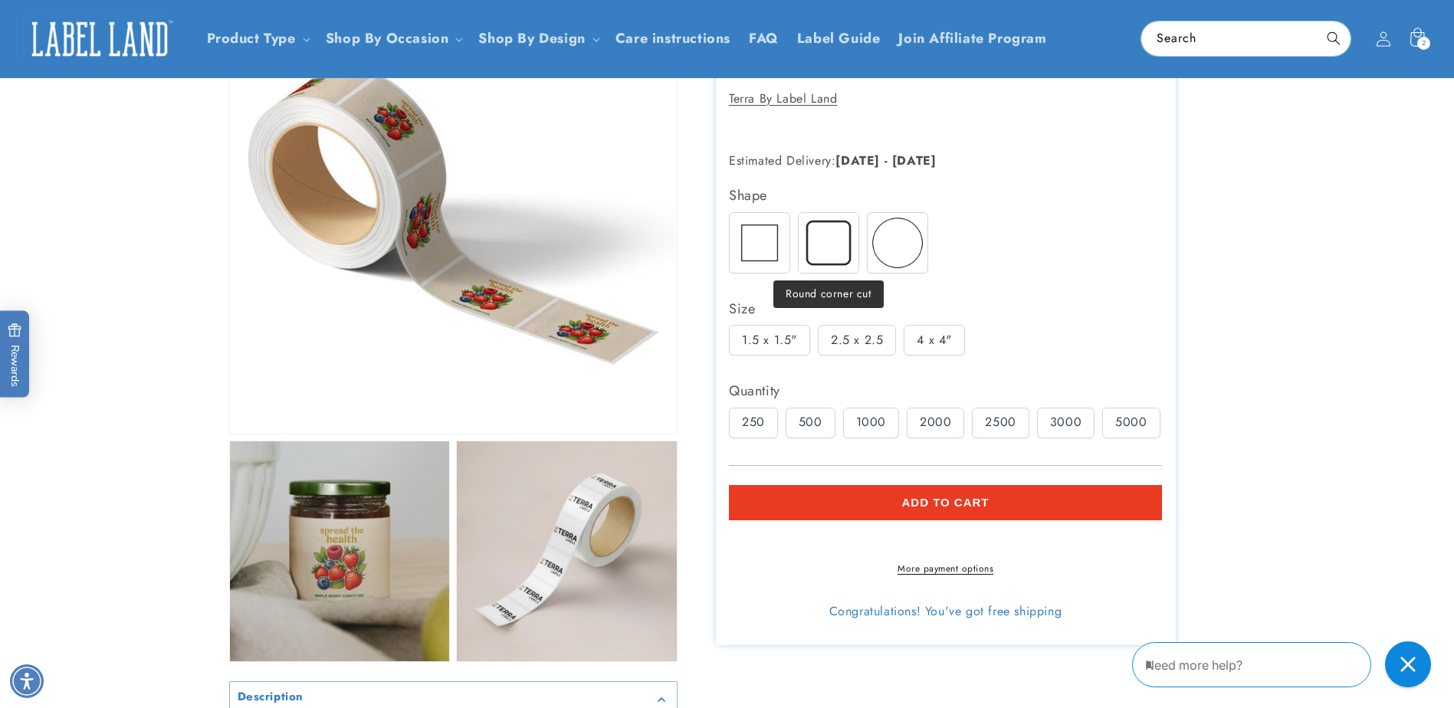
click at [818, 248] on img at bounding box center [829, 242] width 60 height 60
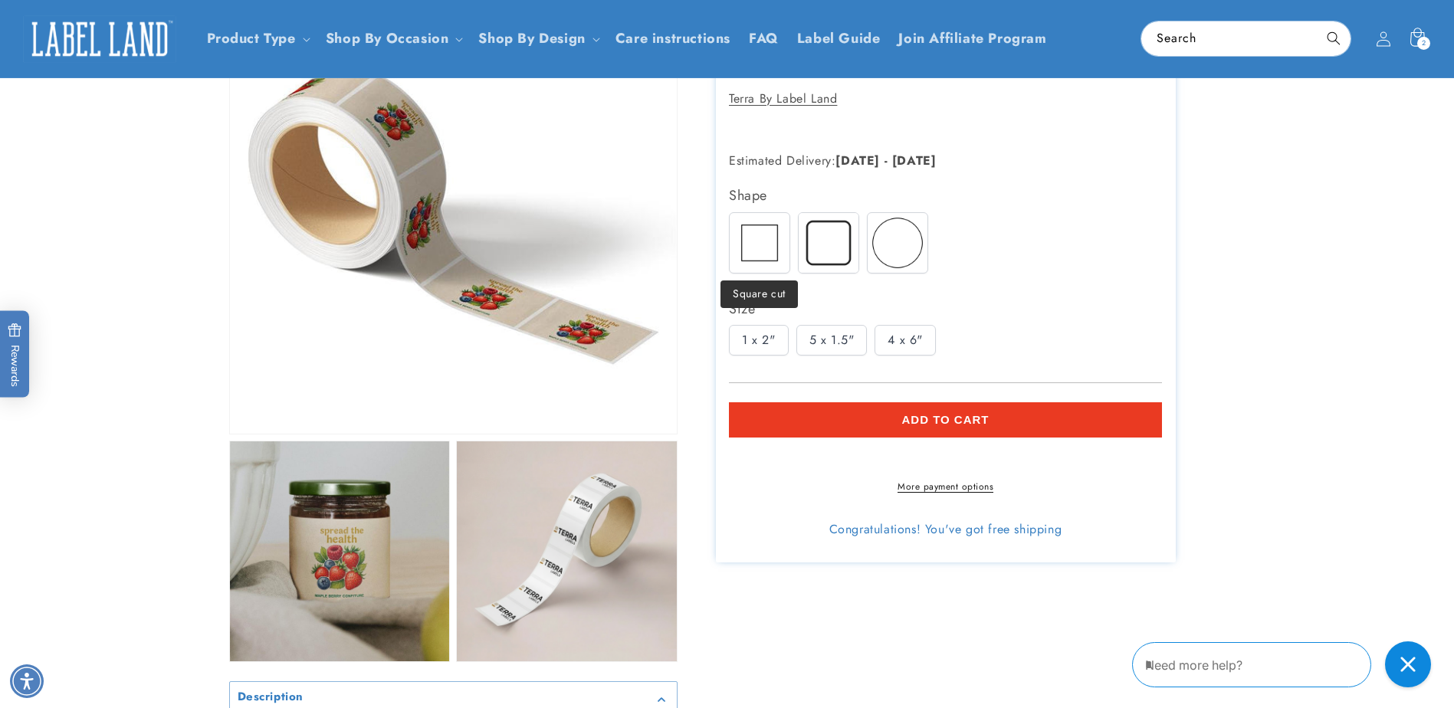
click at [776, 253] on img at bounding box center [760, 242] width 60 height 60
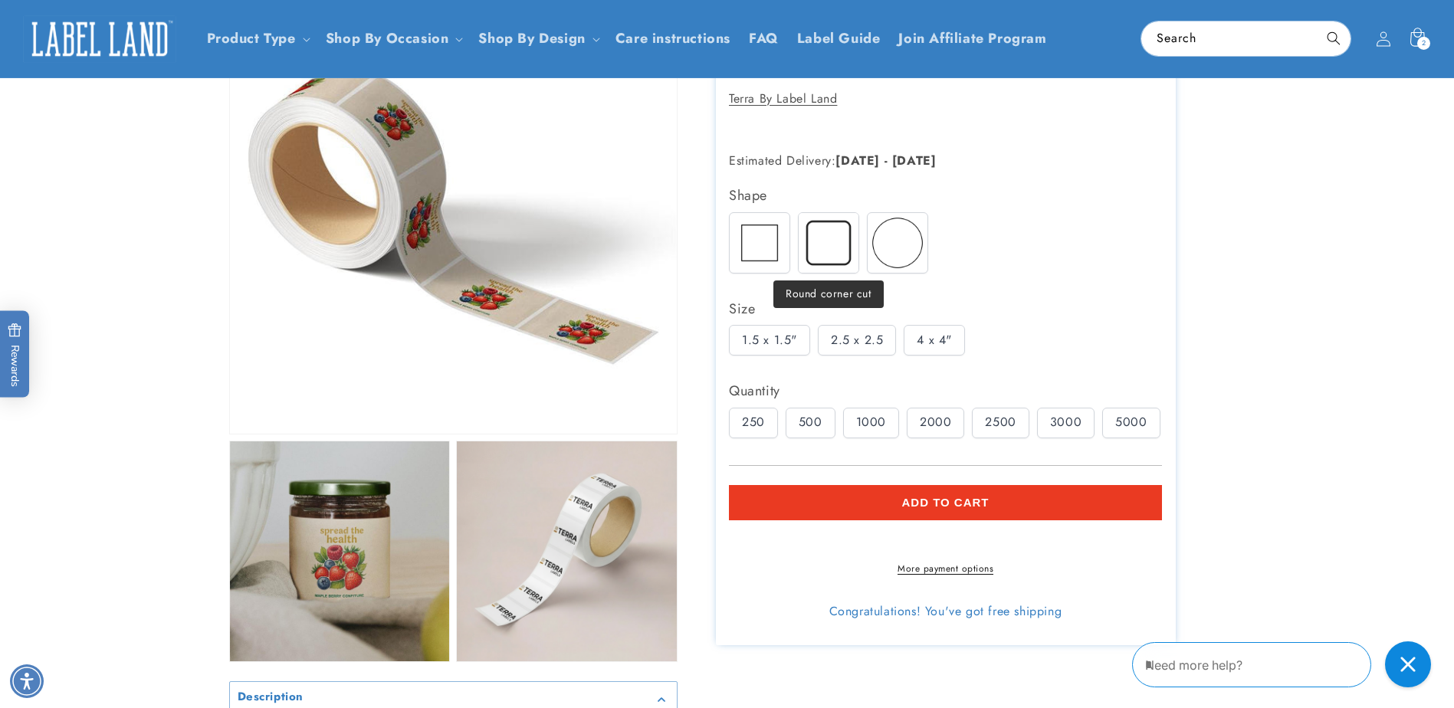
click at [831, 242] on img at bounding box center [829, 242] width 60 height 60
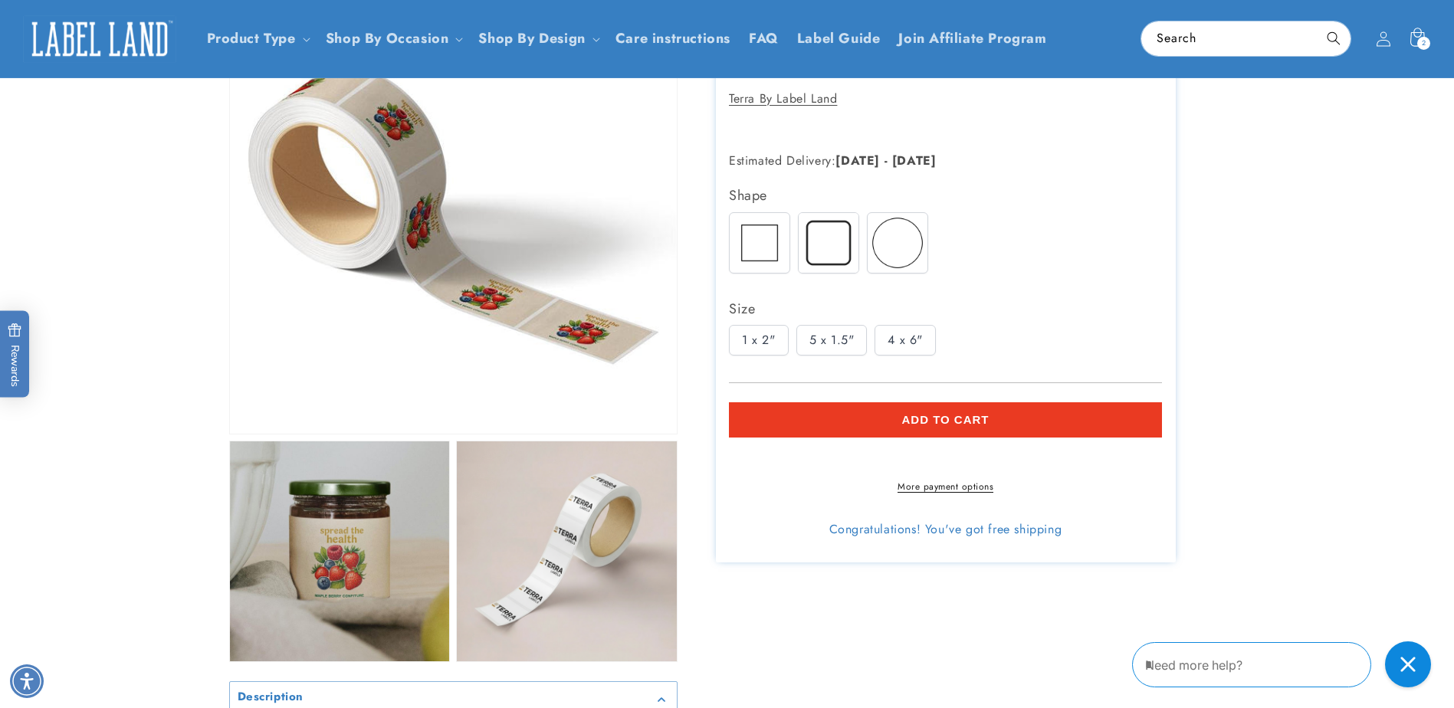
click at [911, 234] on img at bounding box center [898, 242] width 60 height 60
click at [843, 248] on img at bounding box center [829, 242] width 60 height 60
click at [826, 261] on img at bounding box center [829, 242] width 60 height 60
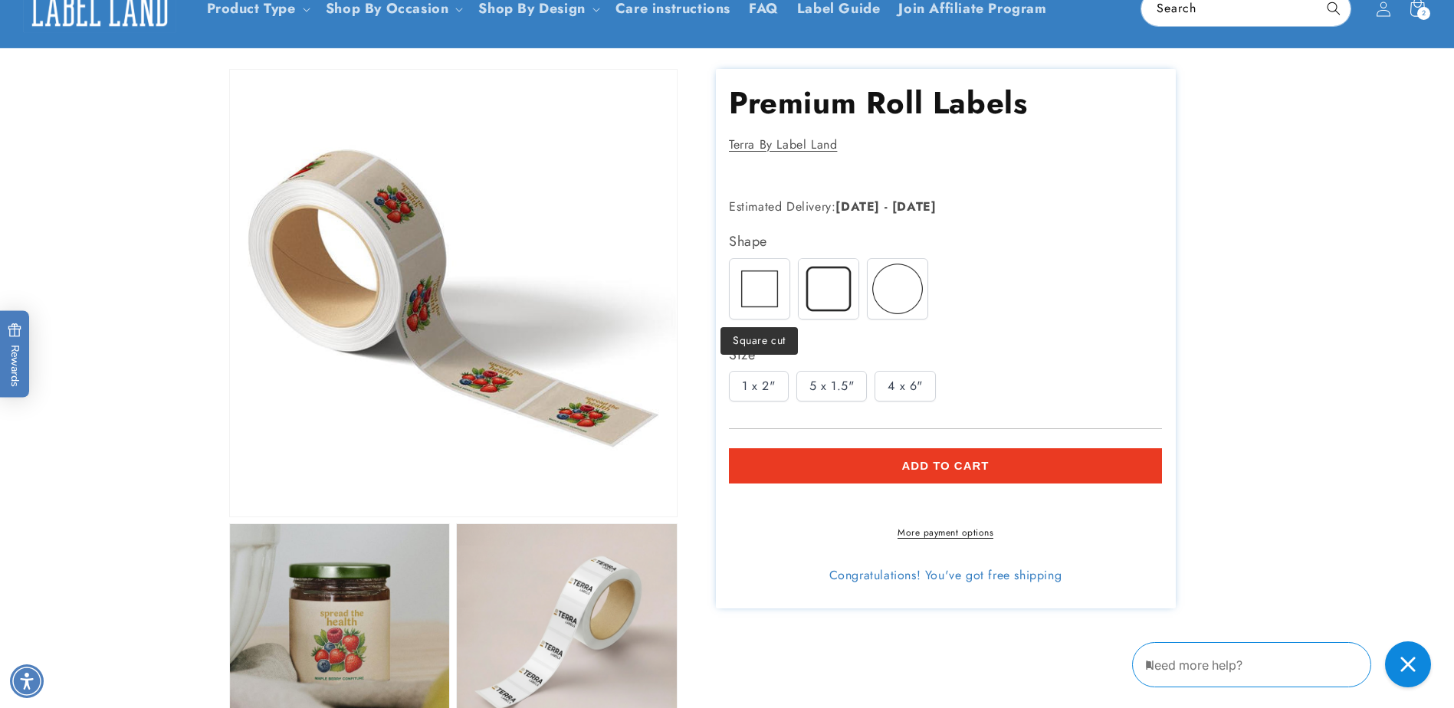
scroll to position [0, 0]
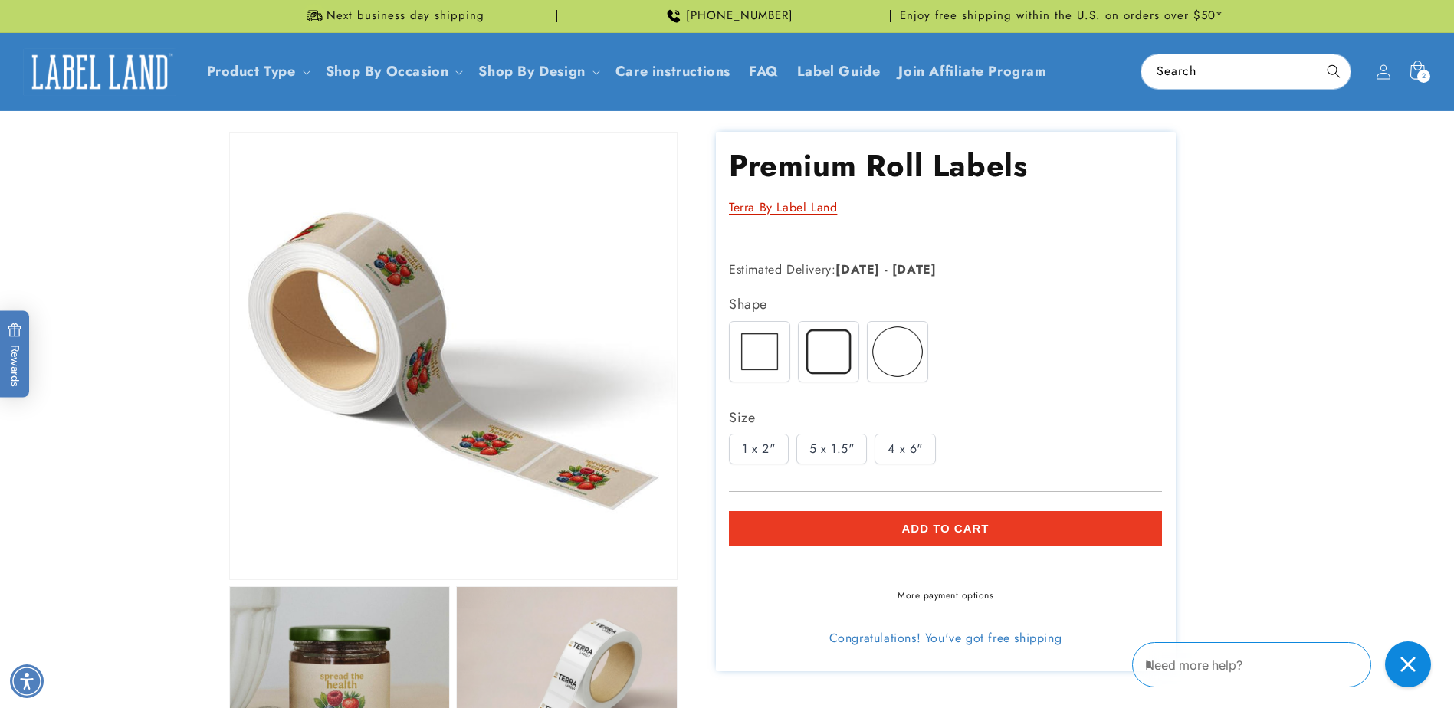
click at [765, 211] on link "Terra By Label Land" at bounding box center [783, 208] width 108 height 18
click at [804, 205] on link "Terra By Label Land" at bounding box center [783, 208] width 108 height 18
click at [777, 212] on link "Terra By Label Land" at bounding box center [783, 208] width 108 height 18
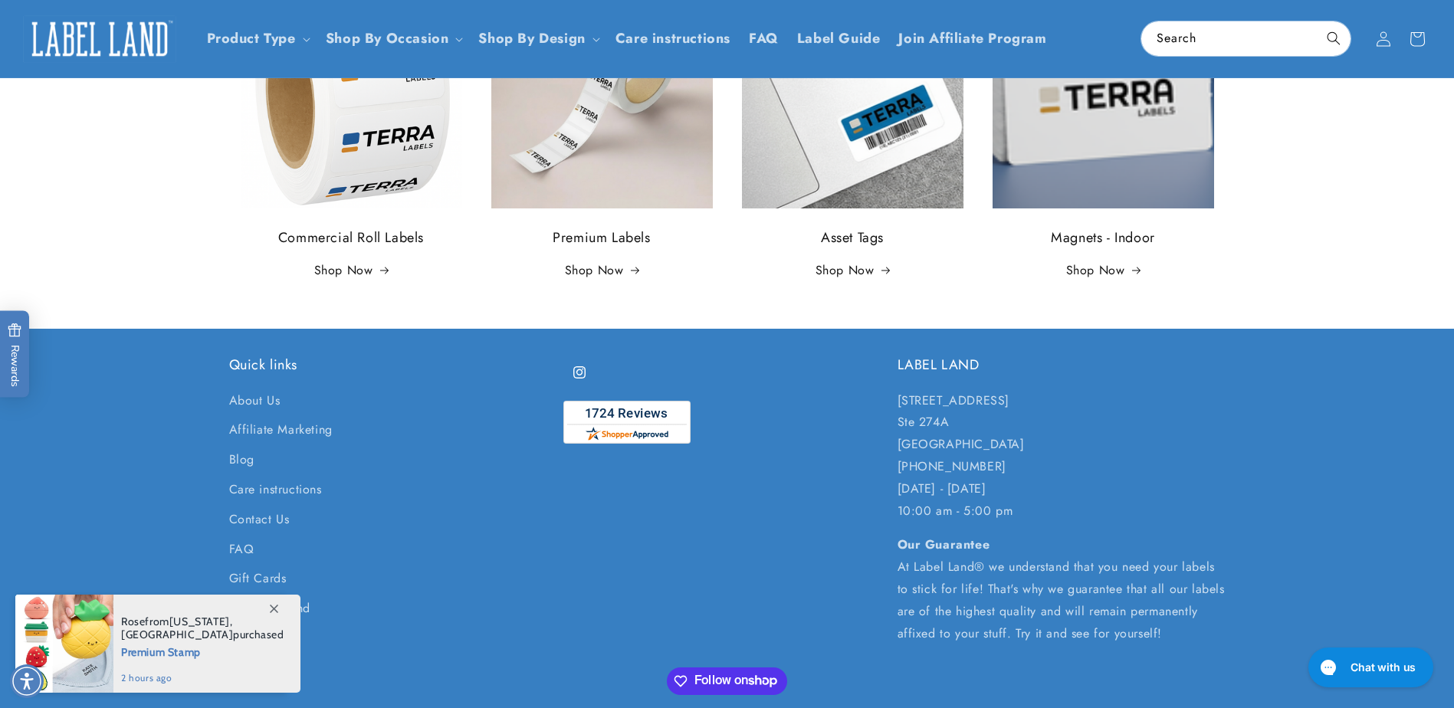
scroll to position [491, 0]
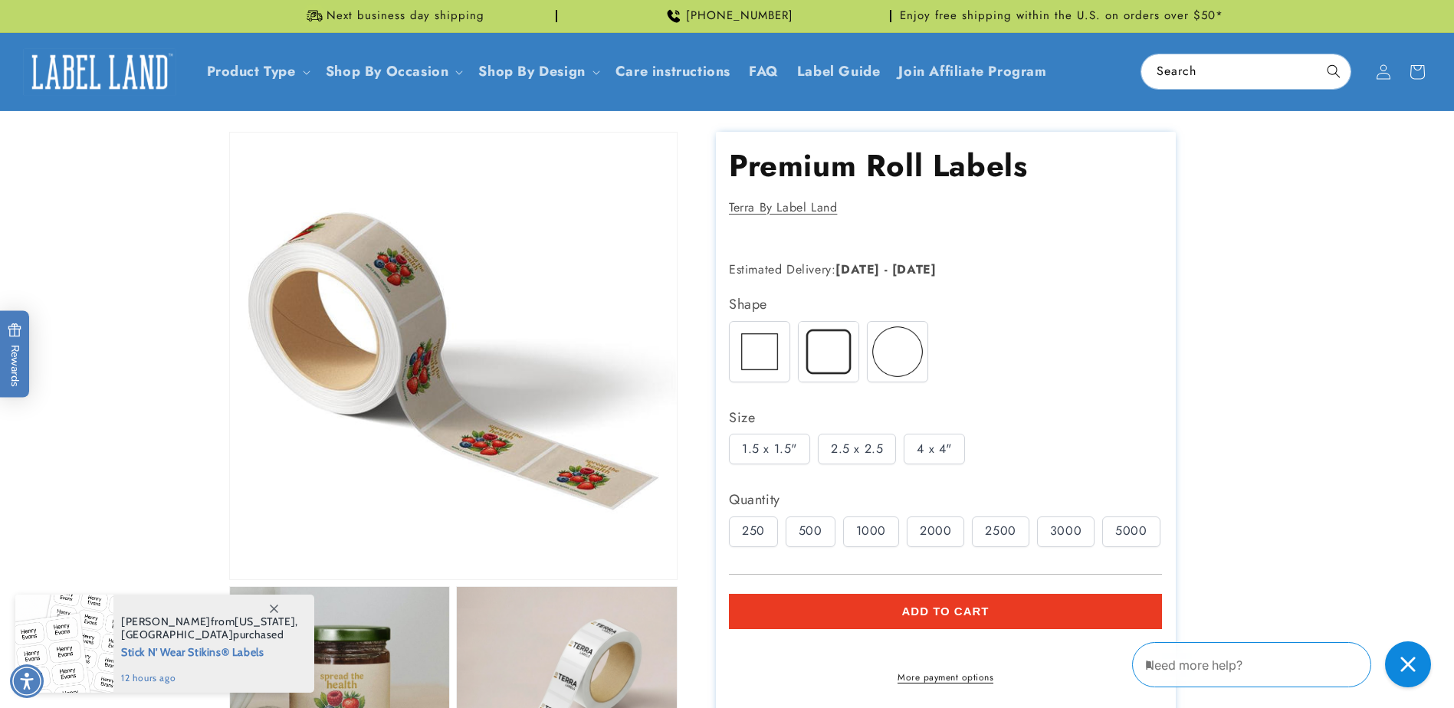
click at [278, 608] on icon at bounding box center [274, 609] width 8 height 8
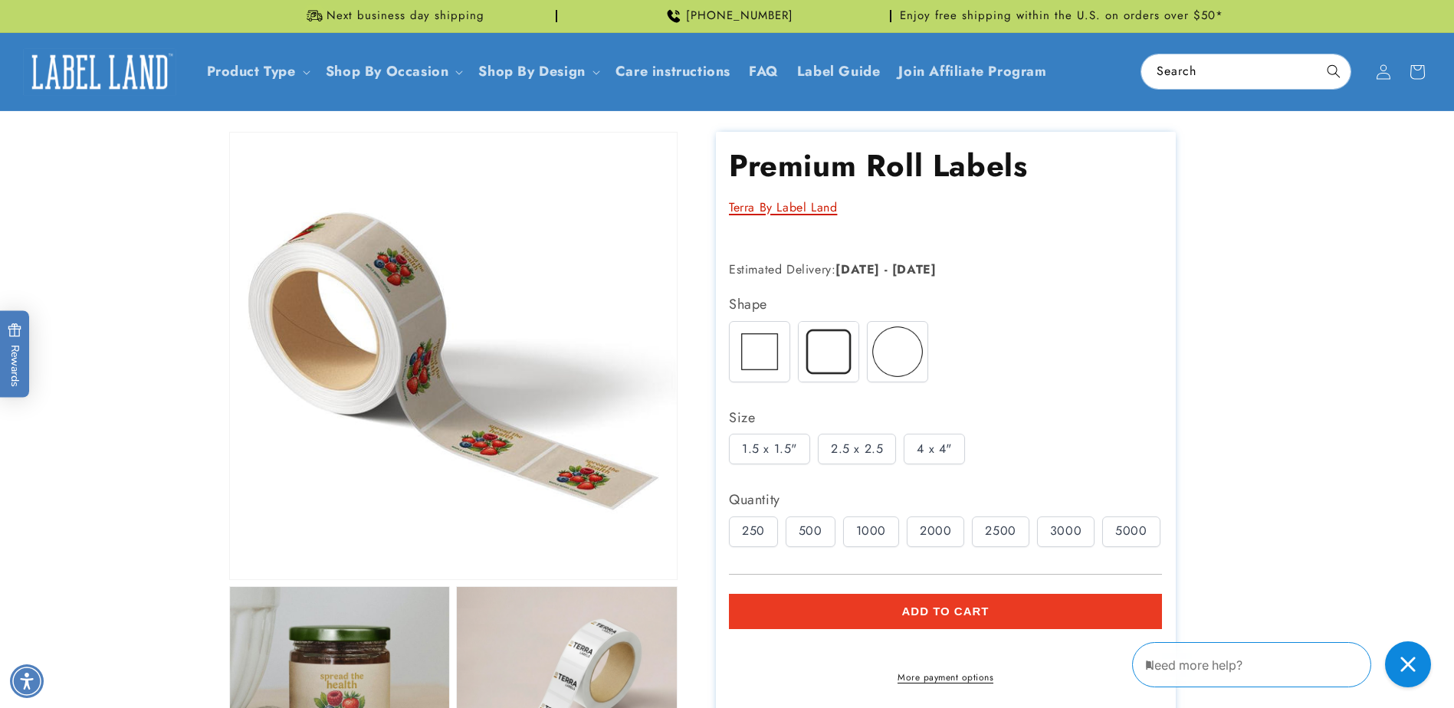
click at [781, 213] on link "Terra By Label Land" at bounding box center [783, 208] width 108 height 18
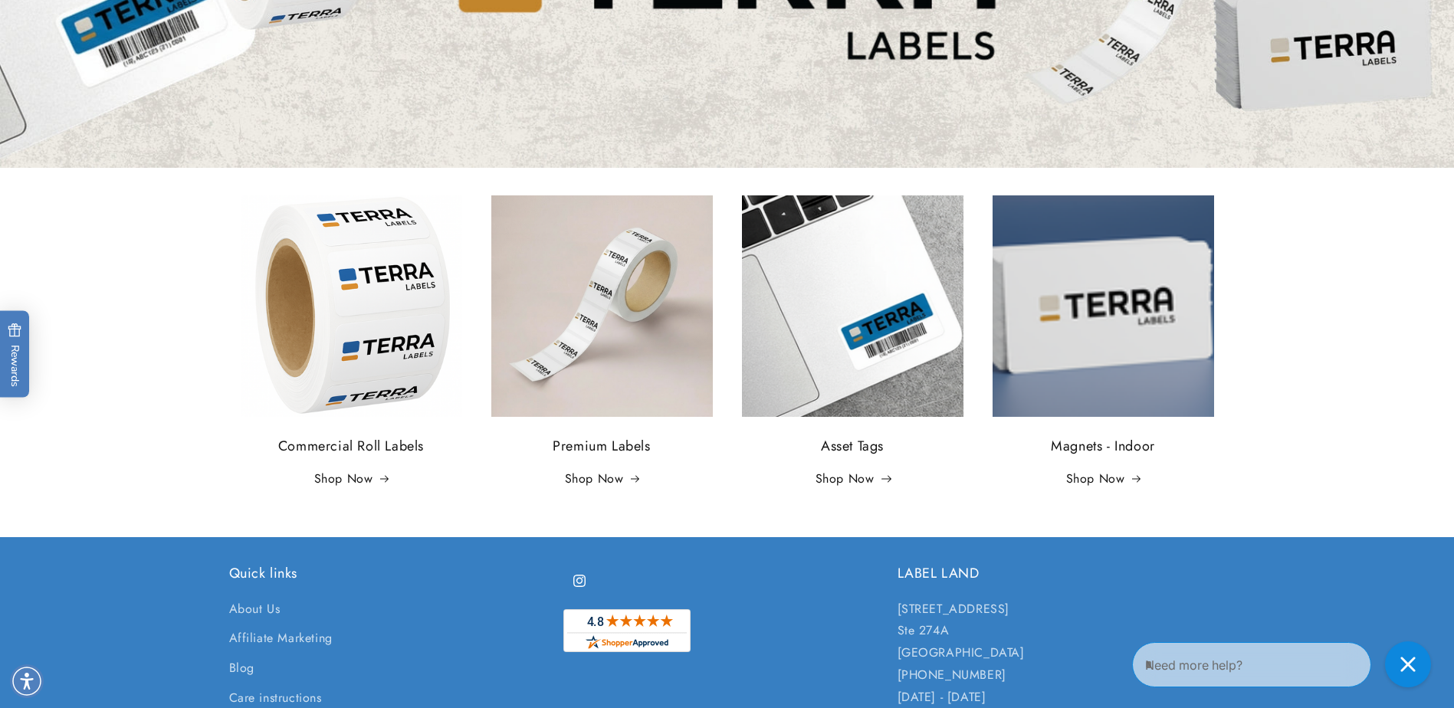
click at [846, 485] on link "Shop Now" at bounding box center [853, 479] width 74 height 22
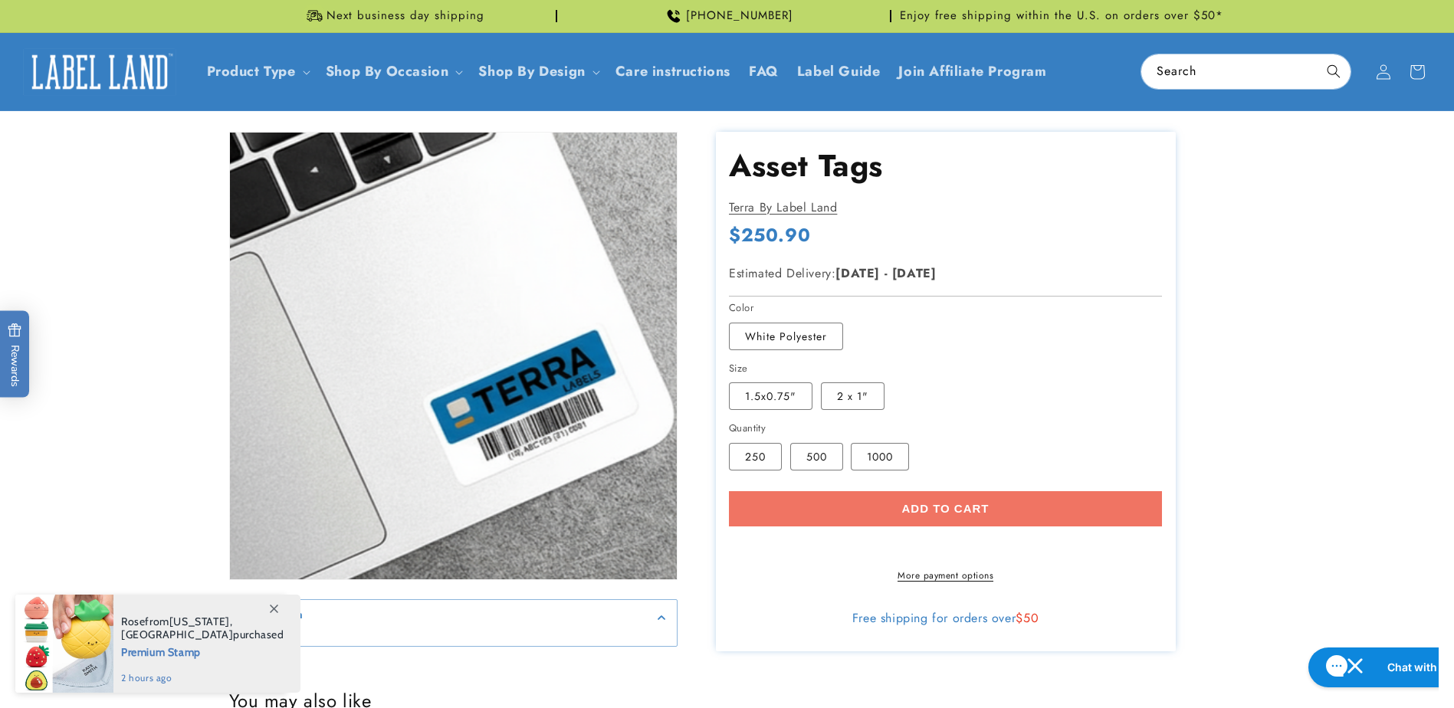
click at [274, 603] on span at bounding box center [274, 609] width 28 height 28
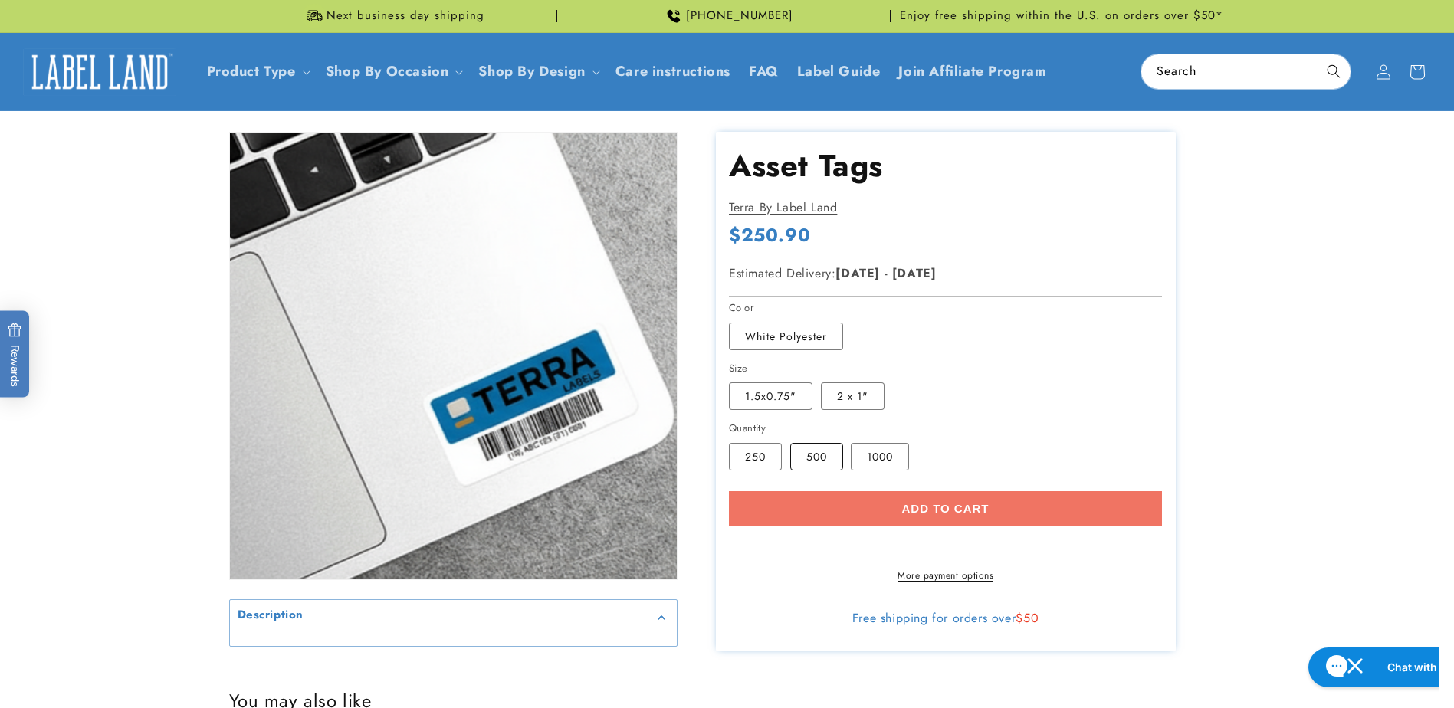
click at [813, 455] on label "500 Variant sold out or unavailable" at bounding box center [816, 457] width 53 height 28
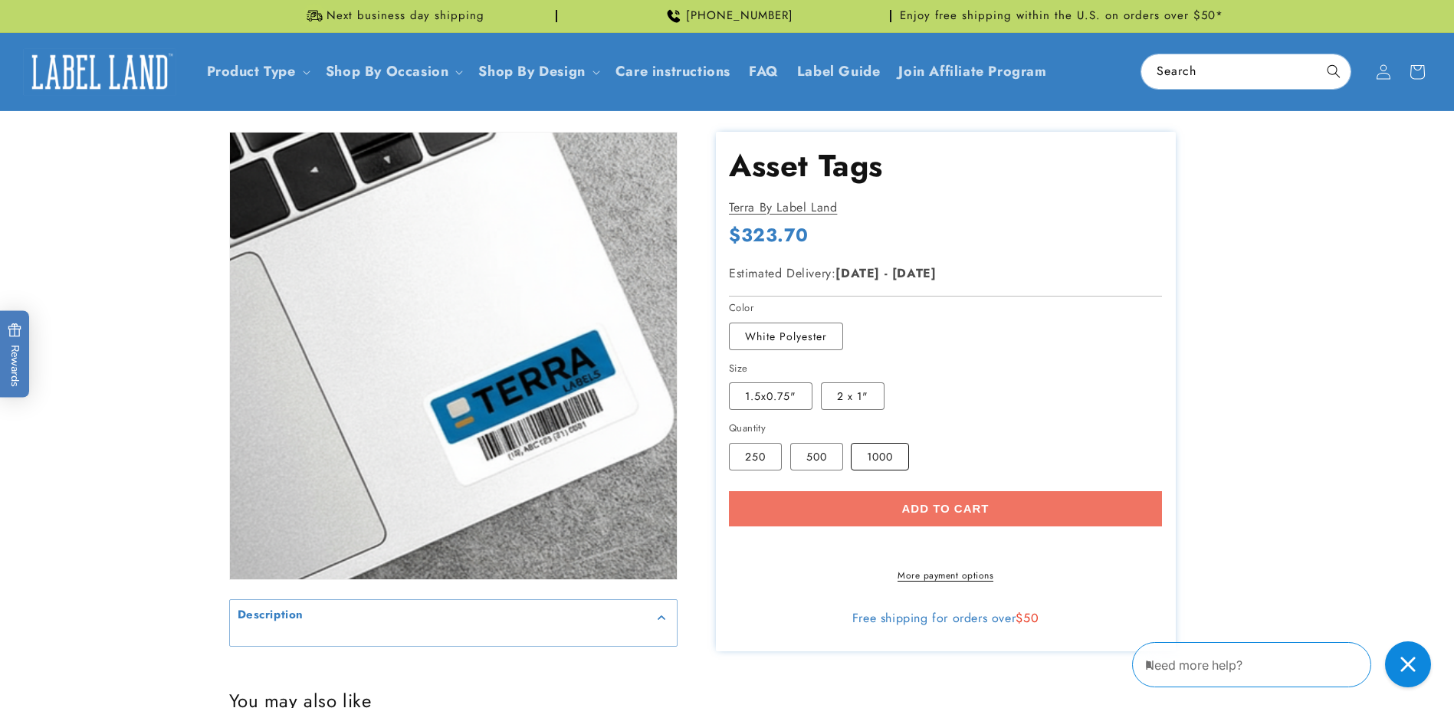
click at [874, 449] on label "1000 Variant sold out or unavailable" at bounding box center [880, 457] width 58 height 28
click at [741, 451] on label "250 Variant sold out or unavailable" at bounding box center [755, 457] width 53 height 28
click at [811, 451] on label "500 Variant sold out or unavailable" at bounding box center [816, 457] width 53 height 28
click at [889, 458] on label "1000 Variant sold out or unavailable" at bounding box center [880, 457] width 58 height 28
click at [873, 399] on label "2 x 1" Variant sold out or unavailable" at bounding box center [853, 397] width 64 height 28
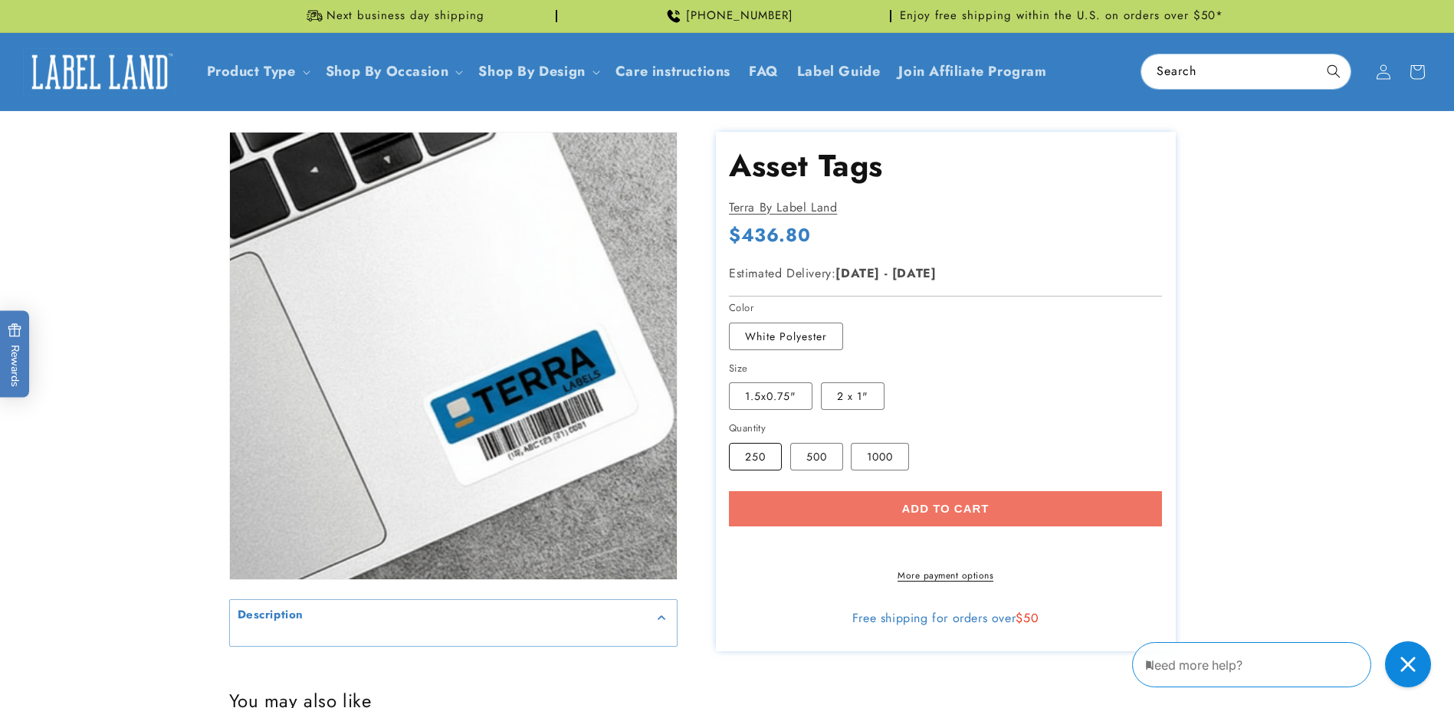
click at [752, 451] on label "250 Variant sold out or unavailable" at bounding box center [755, 457] width 53 height 28
click at [790, 411] on fieldset "Size 1.5x0.75" Variant sold out or unavailable 2 x 1" Variant sold out or unava…" at bounding box center [897, 386] width 337 height 51
click at [790, 400] on label "1.5x0.75" Variant sold out or unavailable" at bounding box center [771, 397] width 84 height 28
click at [872, 402] on label "2 x 1" Variant sold out or unavailable" at bounding box center [853, 397] width 64 height 28
click at [822, 460] on label "500 Variant sold out or unavailable" at bounding box center [816, 457] width 53 height 28
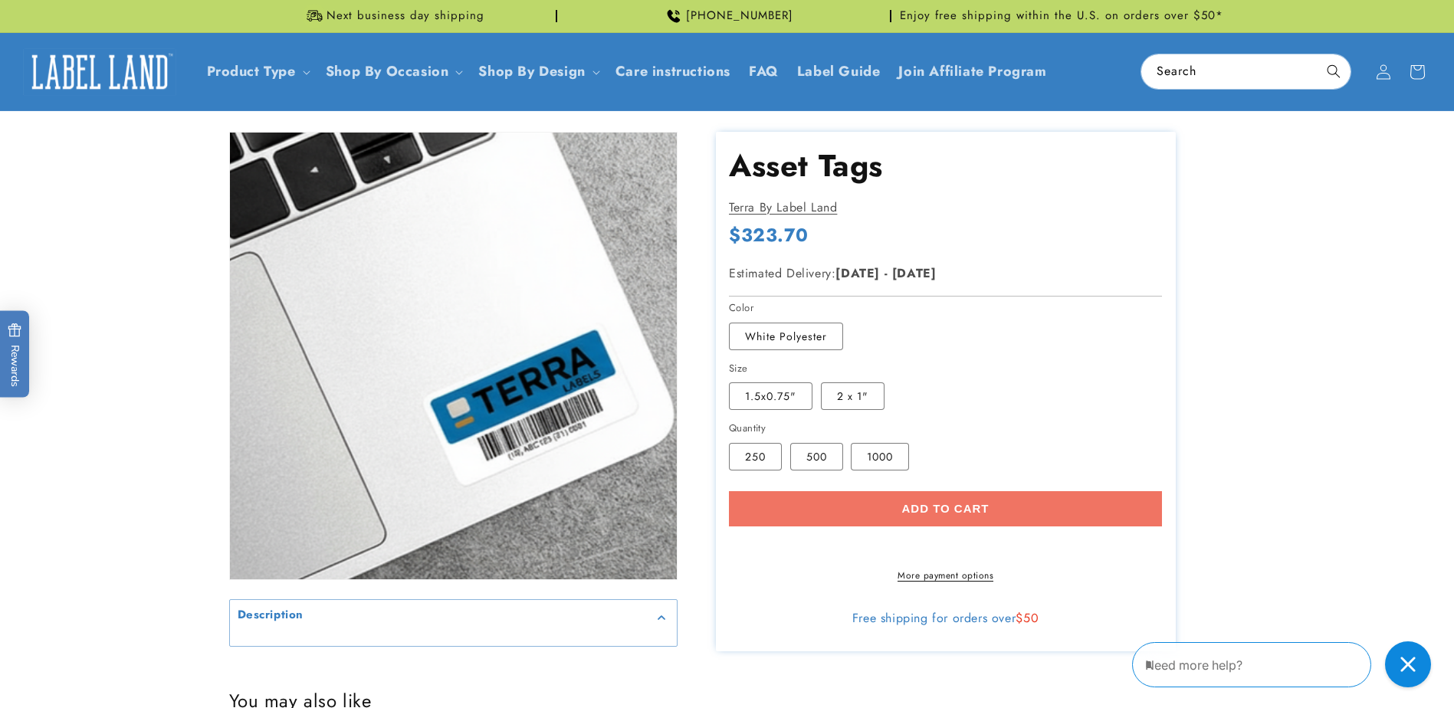
click at [909, 458] on label "1000 Variant sold out or unavailable" at bounding box center [880, 457] width 58 height 28
click at [845, 458] on fieldset "Quantity 250 Variant sold out or unavailable 500 Variant sold out or unavailabl…" at bounding box center [897, 446] width 337 height 51
click at [768, 463] on label "250 Variant sold out or unavailable" at bounding box center [755, 457] width 53 height 28
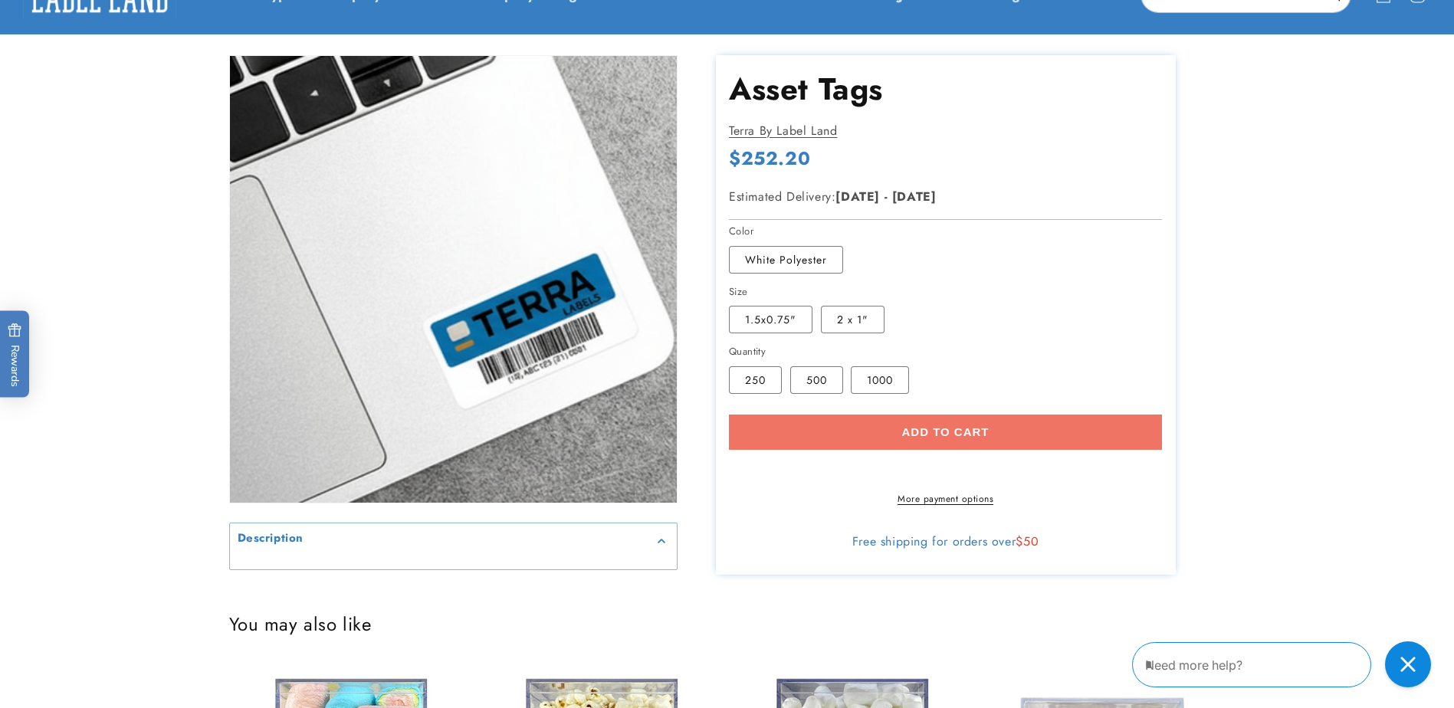
scroll to position [153, 0]
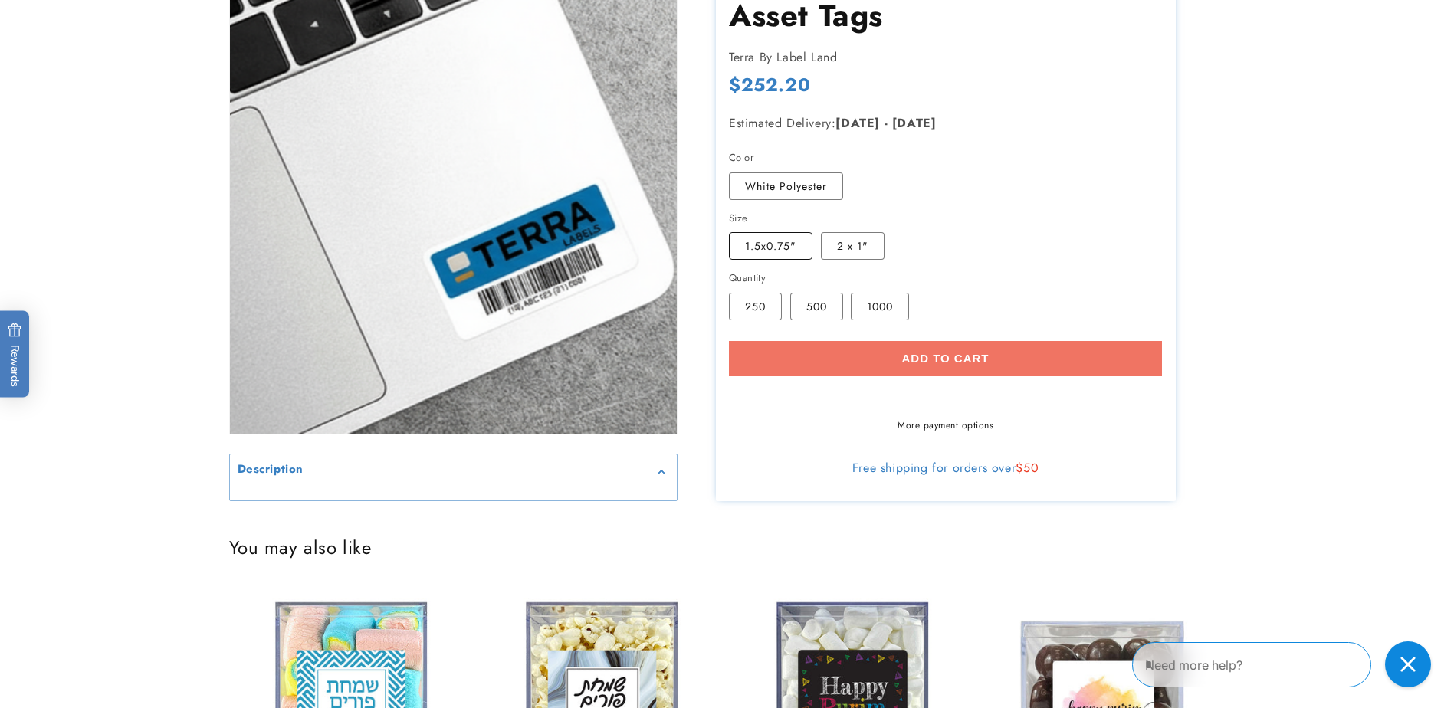
click at [769, 244] on label "1.5x0.75" Variant sold out or unavailable" at bounding box center [771, 246] width 84 height 28
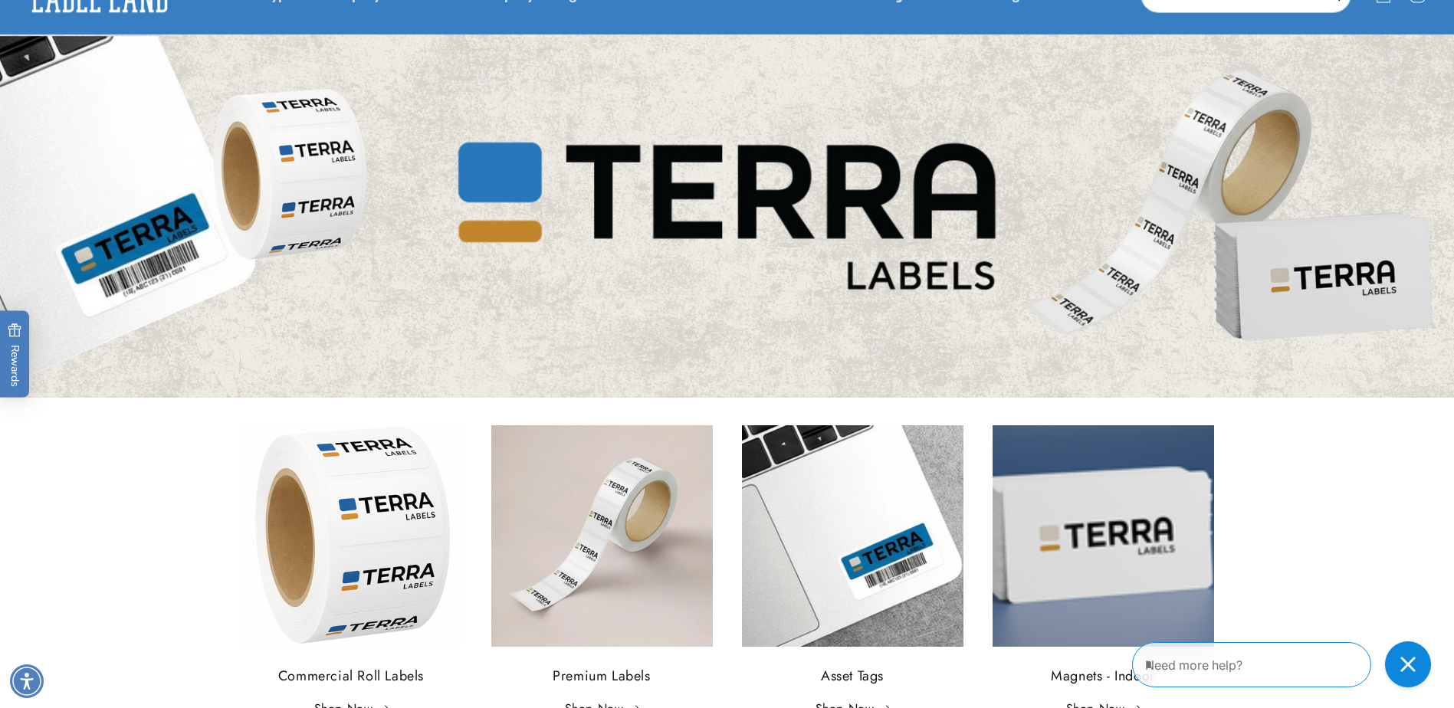
scroll to position [153, 0]
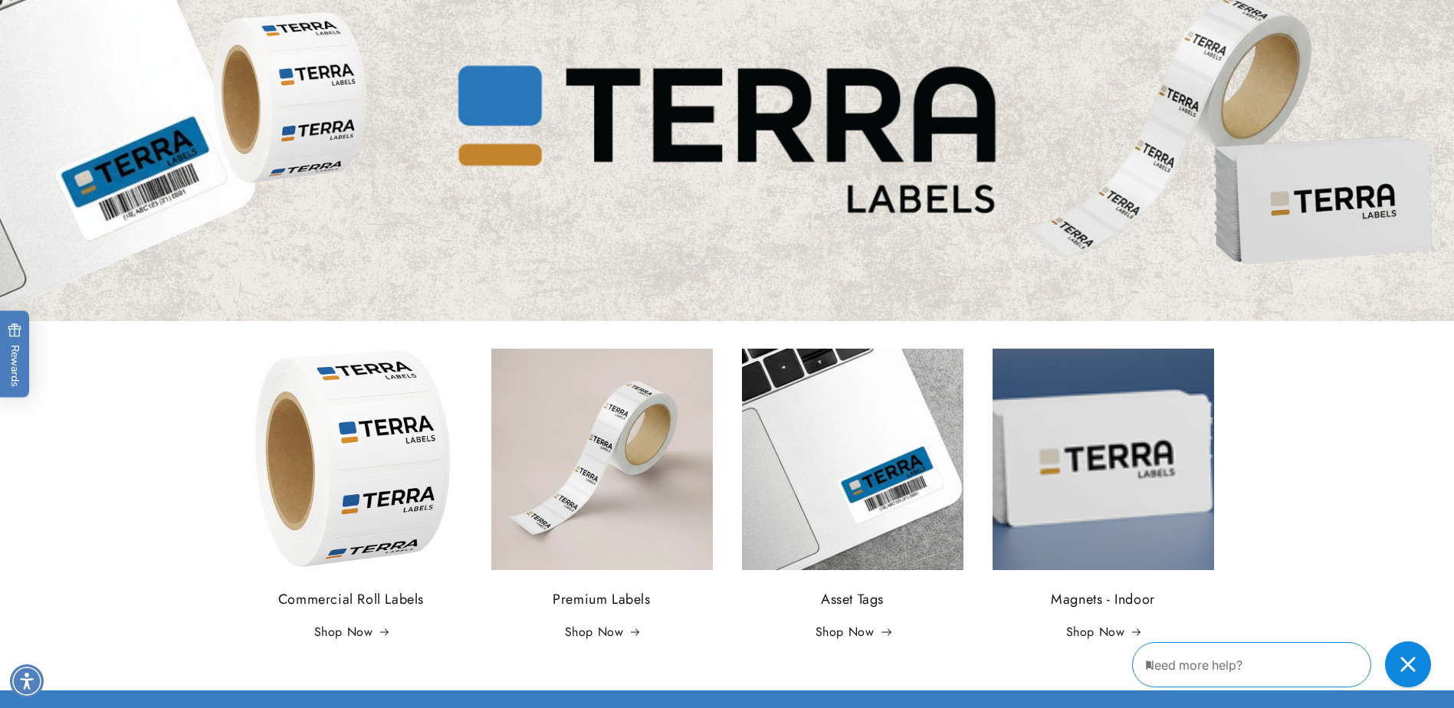
click at [849, 633] on link "Shop Now" at bounding box center [853, 633] width 74 height 22
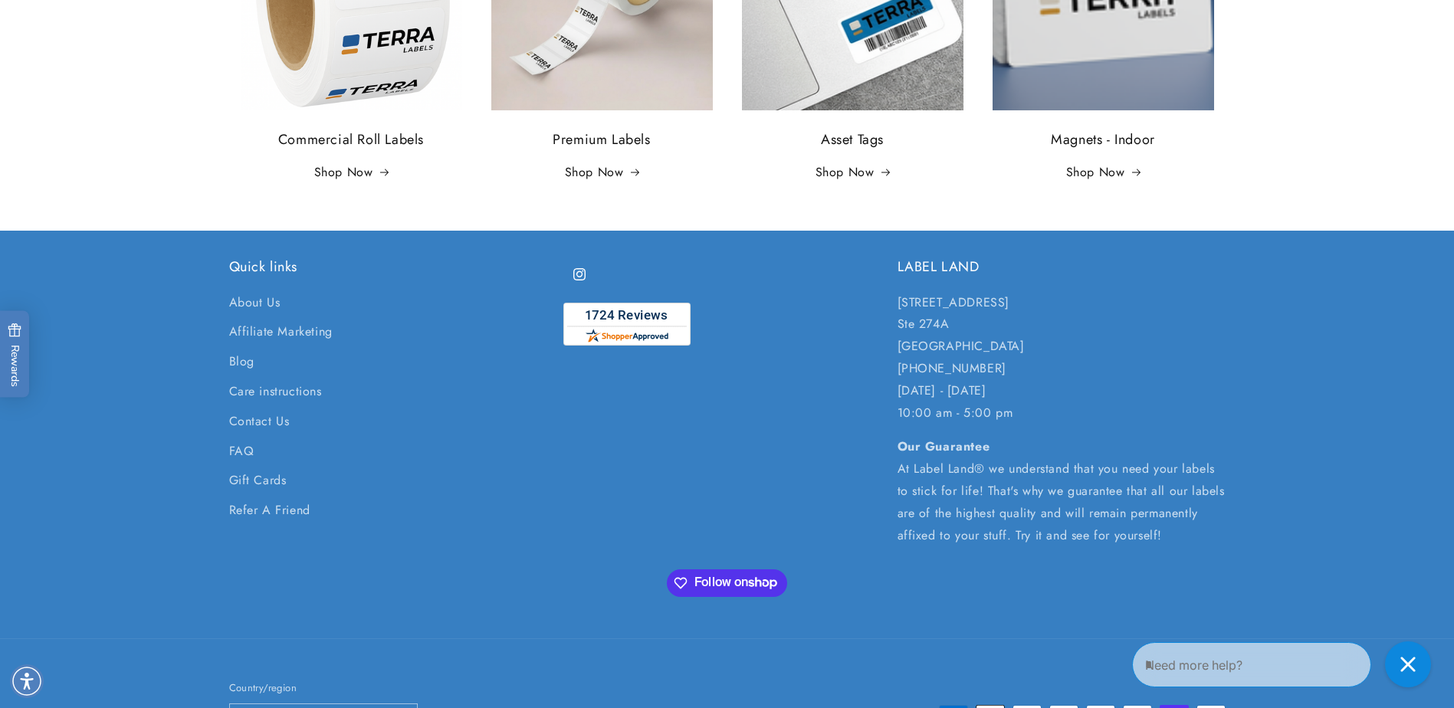
scroll to position [77, 0]
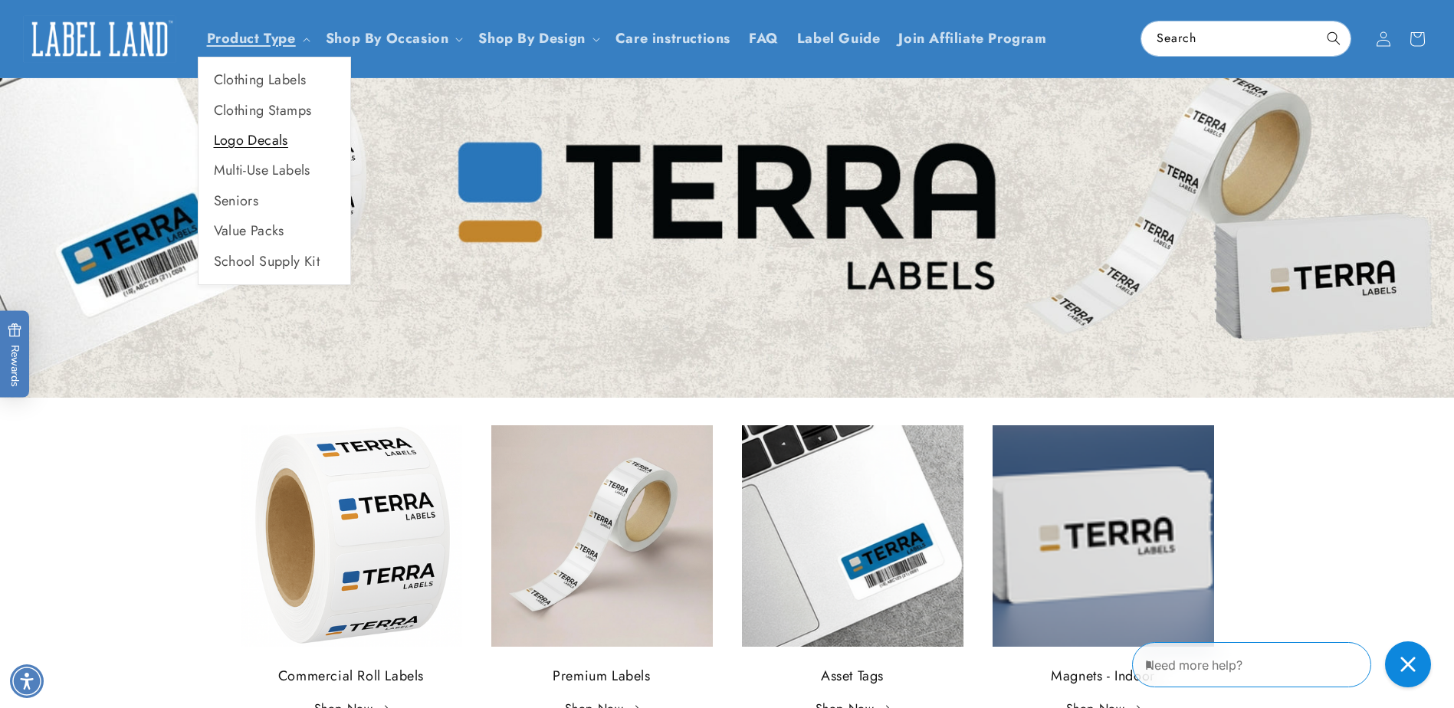
click at [279, 139] on link "Logo Decals" at bounding box center [275, 141] width 152 height 30
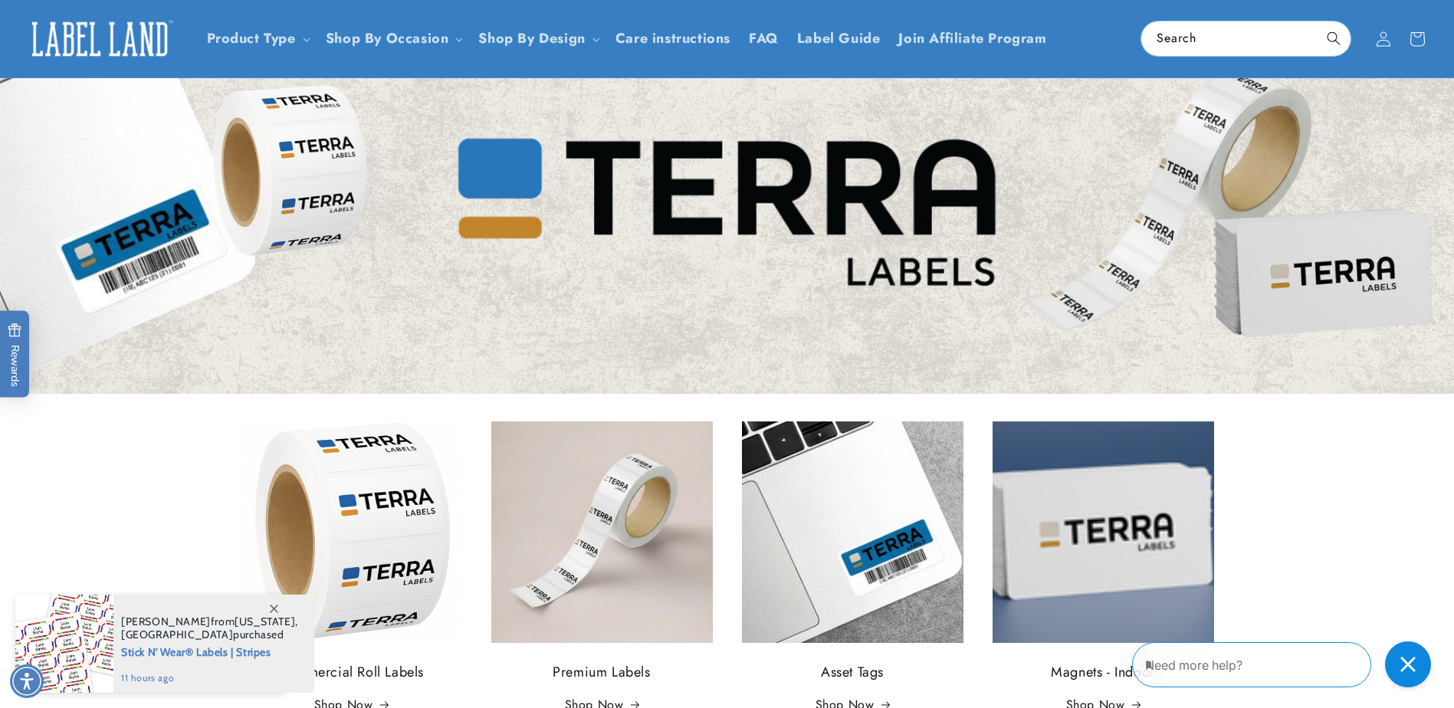
scroll to position [77, 0]
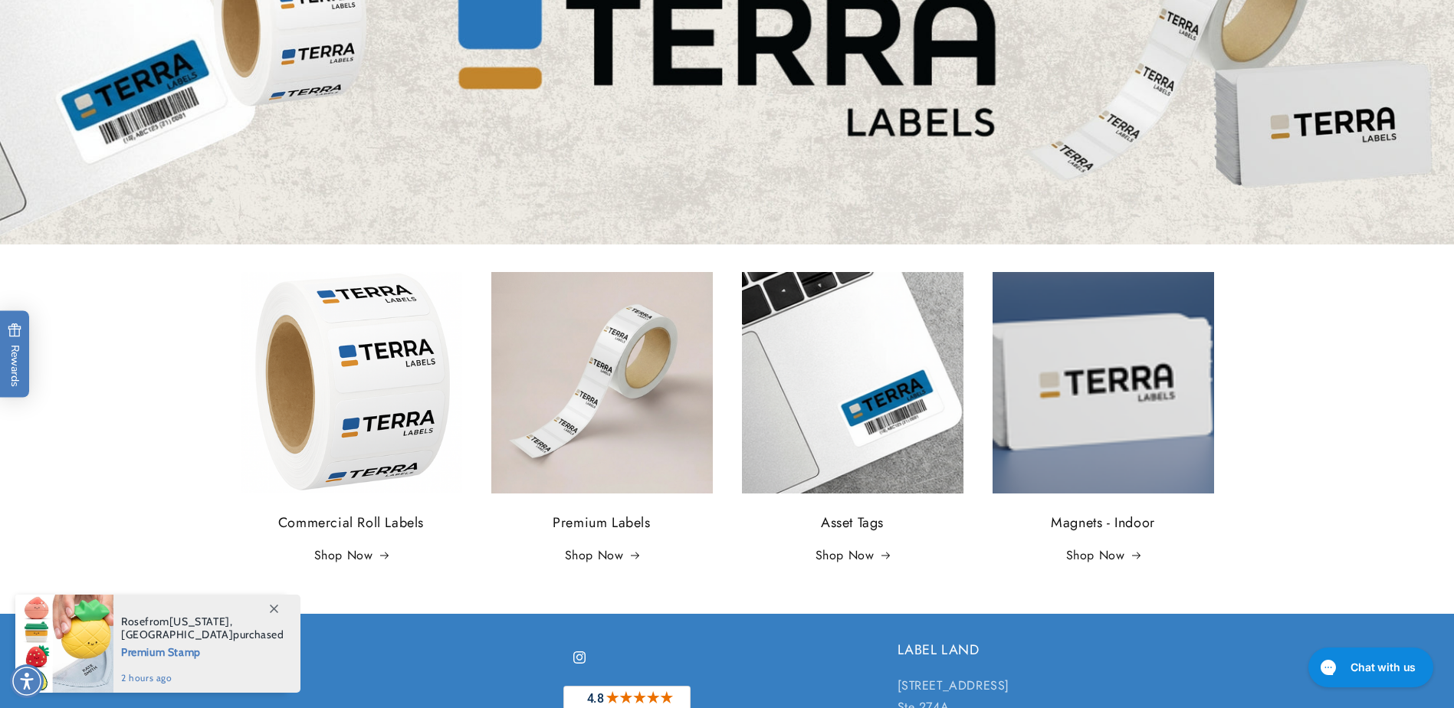
click at [275, 611] on icon at bounding box center [274, 609] width 8 height 8
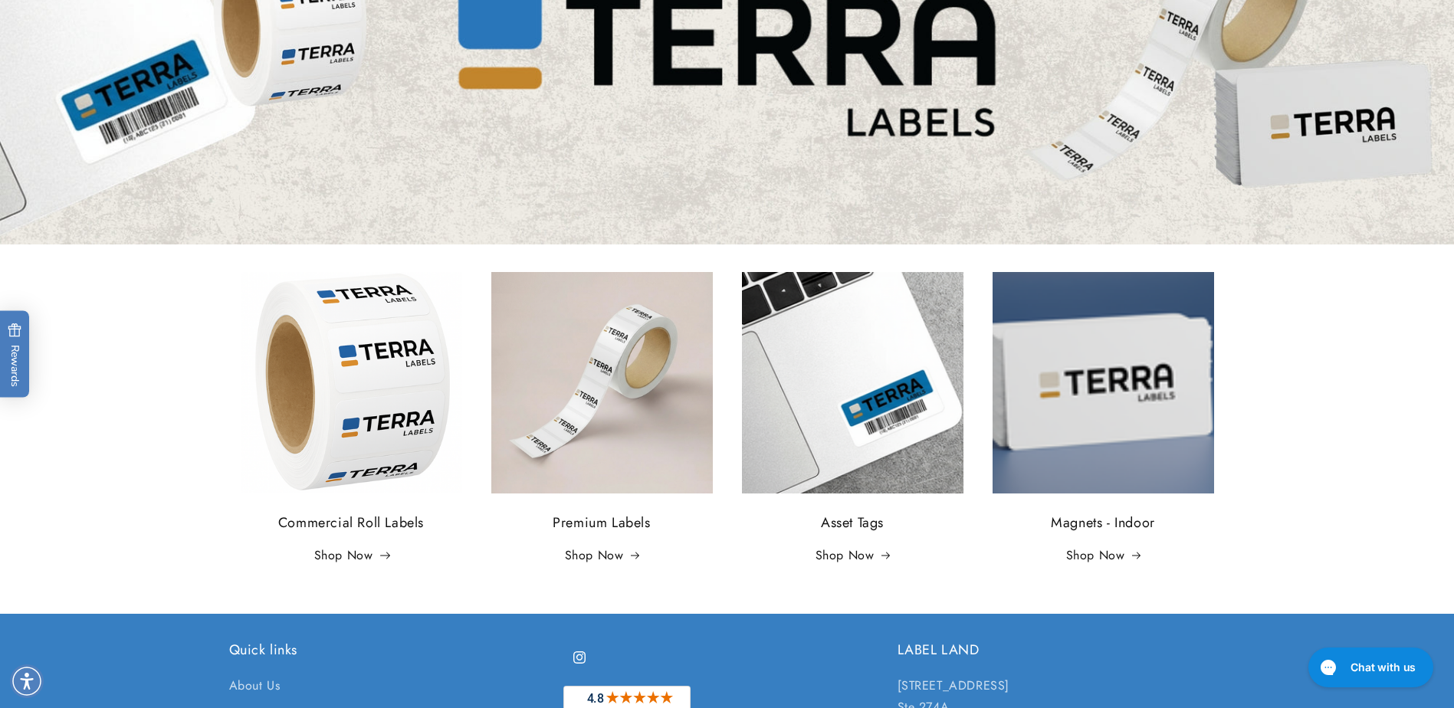
click at [343, 559] on link "Shop Now" at bounding box center [351, 556] width 74 height 22
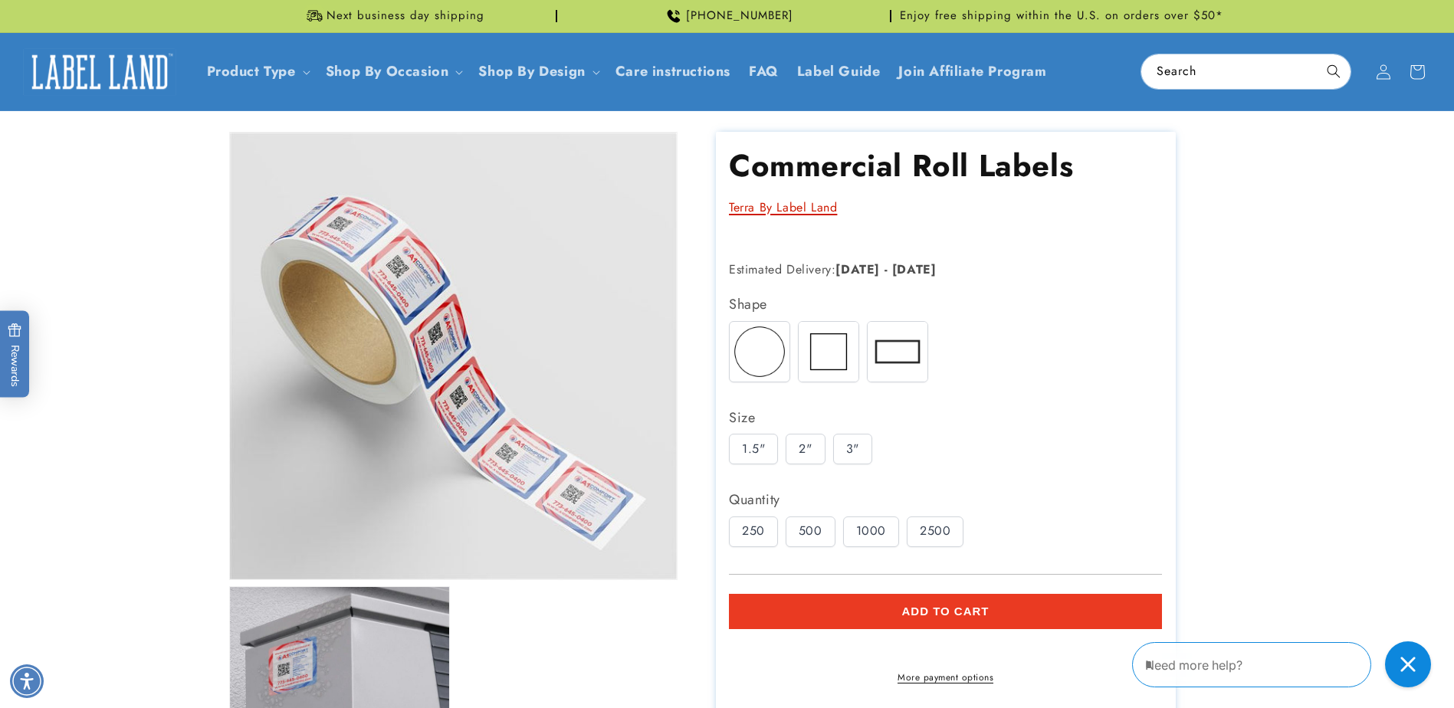
click at [762, 215] on link "Terra By Label Land" at bounding box center [783, 208] width 108 height 18
